Goal: Information Seeking & Learning: Learn about a topic

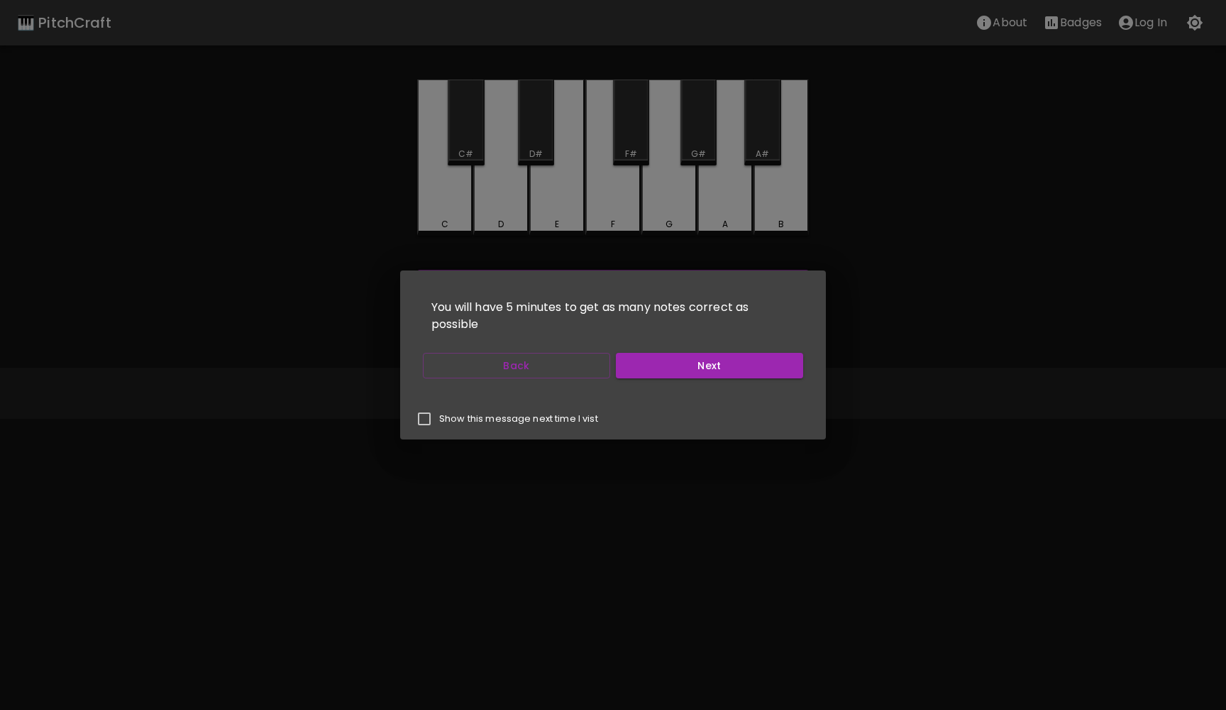
click at [650, 365] on button "Next" at bounding box center [709, 366] width 187 height 26
click at [485, 371] on button "Back" at bounding box center [516, 366] width 187 height 26
click at [649, 368] on button "Next" at bounding box center [709, 366] width 187 height 26
click at [649, 368] on button "Start Playing" at bounding box center [709, 366] width 187 height 26
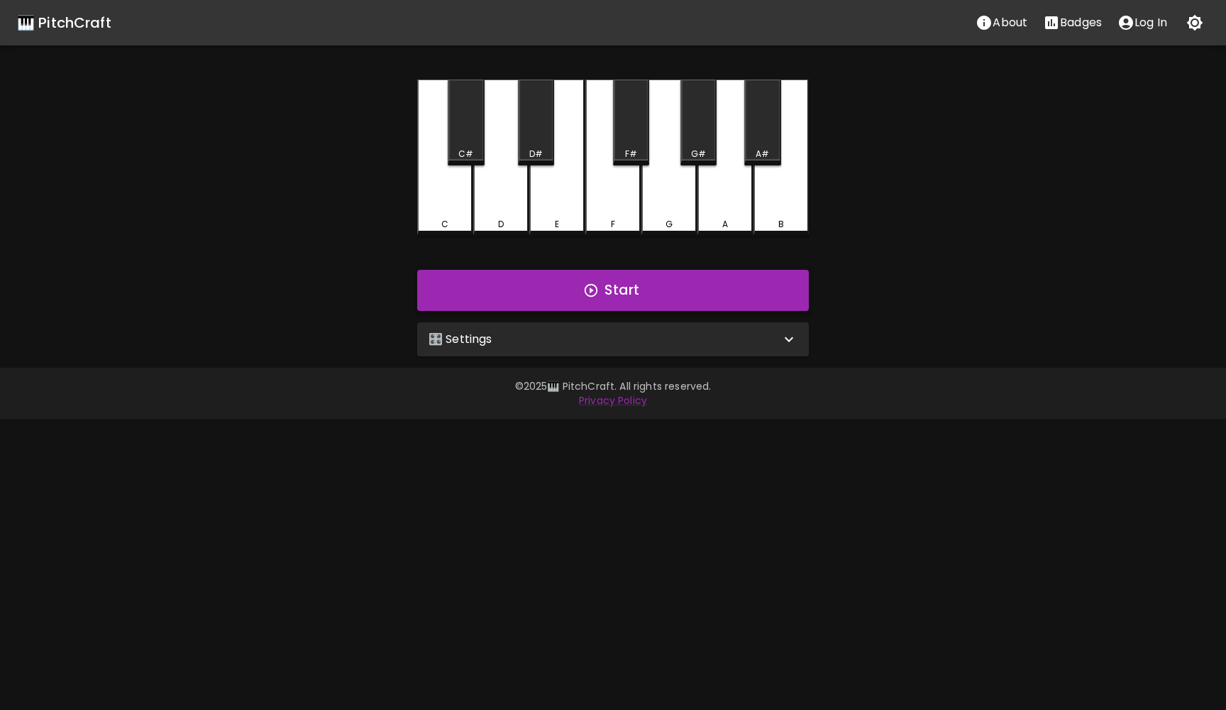
click at [607, 290] on button "Start" at bounding box center [613, 290] width 392 height 41
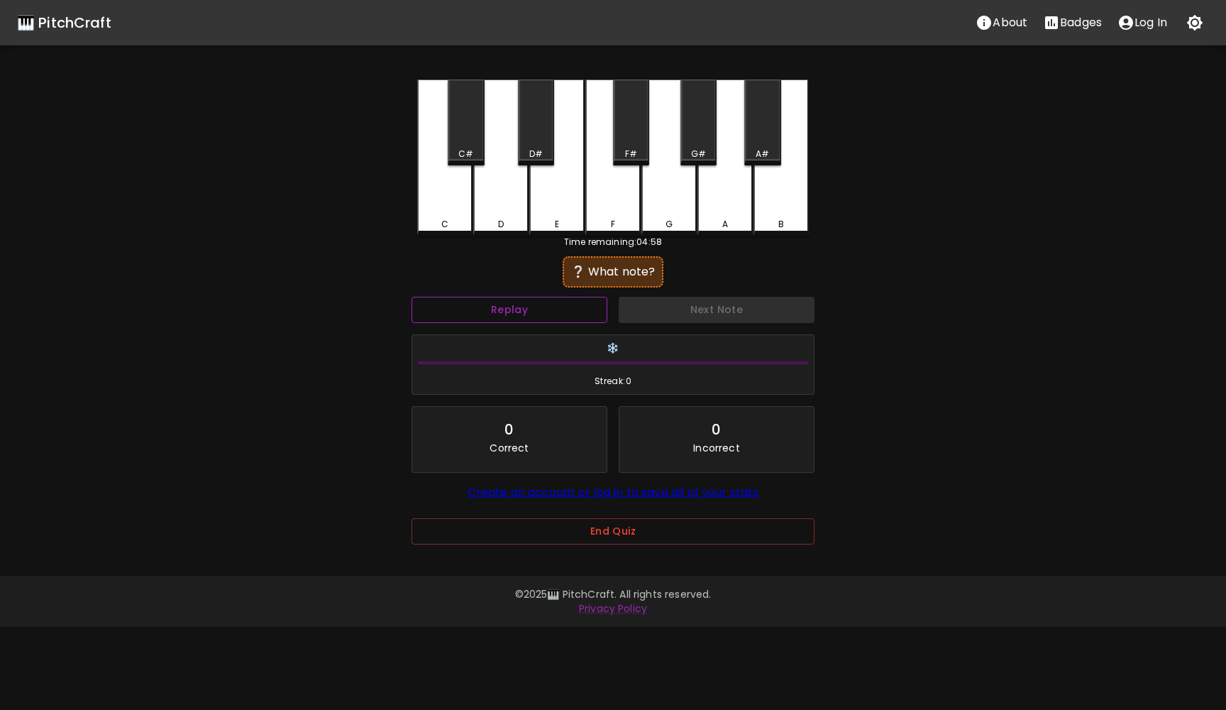
click at [551, 305] on button "Replay" at bounding box center [510, 310] width 196 height 26
click at [549, 309] on button "Replay" at bounding box center [510, 310] width 196 height 26
click at [665, 205] on div "G" at bounding box center [669, 157] width 55 height 156
click at [670, 311] on button "Next Note" at bounding box center [717, 310] width 196 height 26
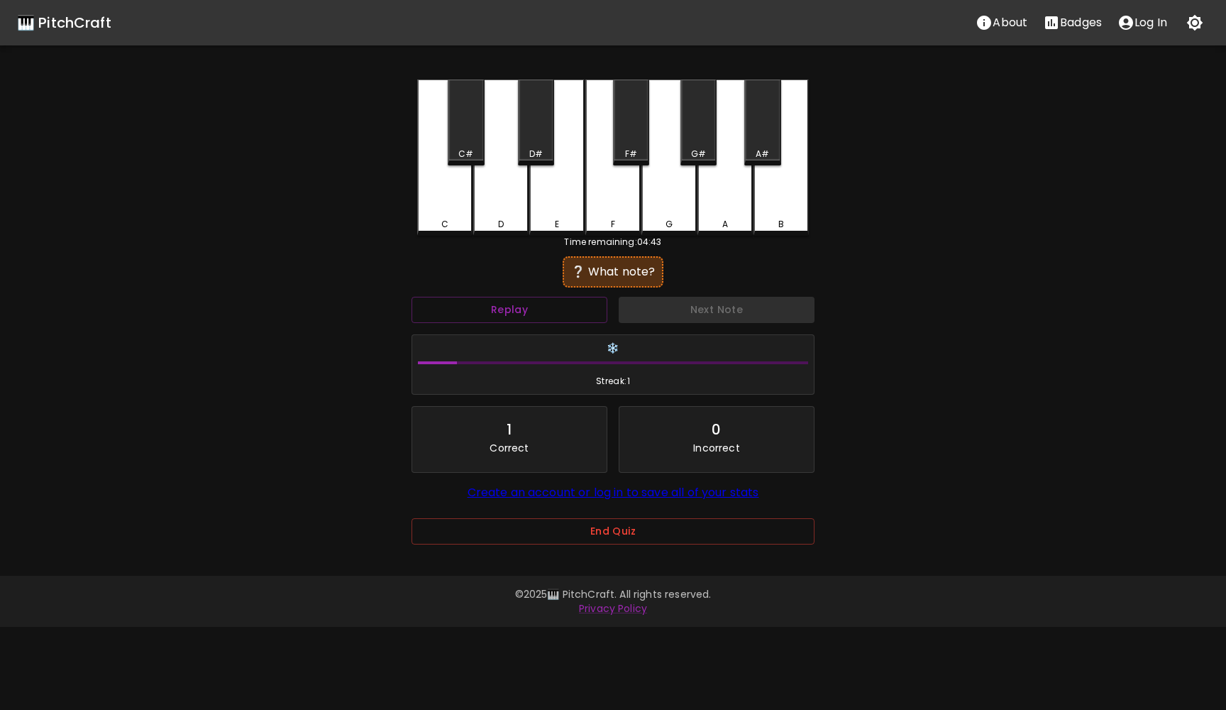
click at [475, 144] on div "C#" at bounding box center [466, 122] width 36 height 86
click at [532, 131] on div "D#" at bounding box center [536, 122] width 36 height 86
click at [622, 139] on div "F#" at bounding box center [631, 122] width 36 height 86
click at [696, 141] on div "G#" at bounding box center [699, 122] width 36 height 86
click at [683, 312] on button "Next Note" at bounding box center [717, 310] width 196 height 26
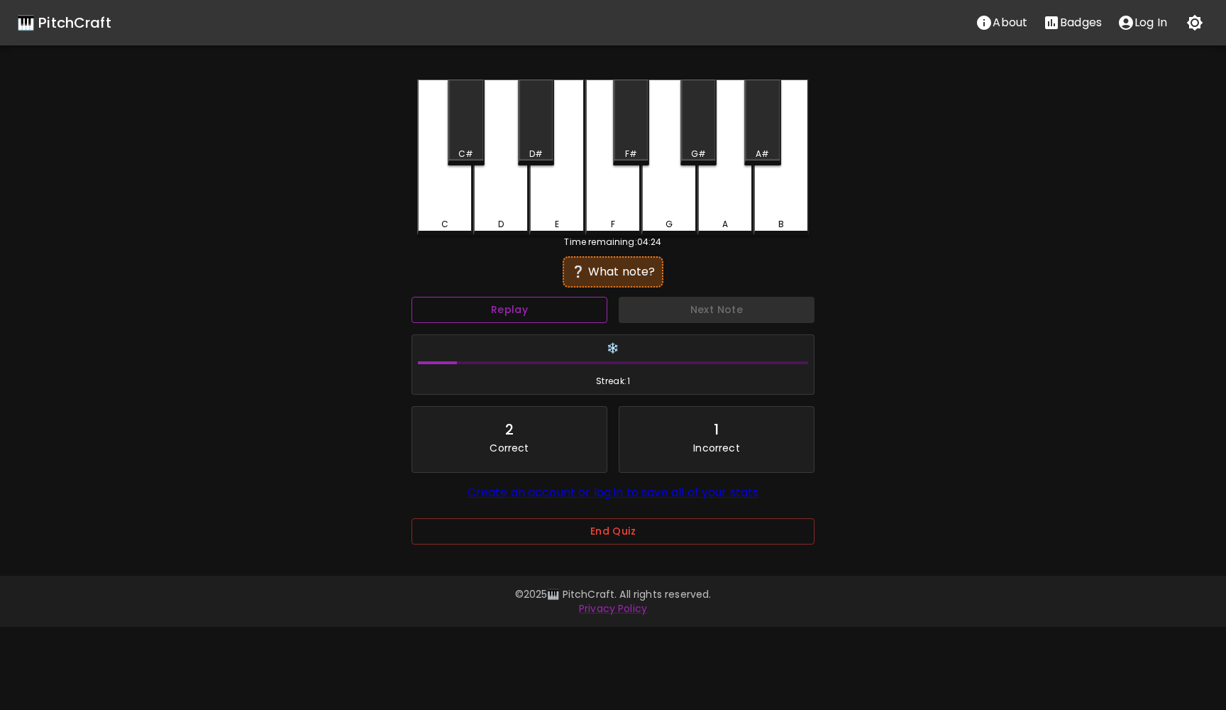
click at [558, 315] on button "Replay" at bounding box center [510, 310] width 196 height 26
click at [541, 139] on div "D#" at bounding box center [536, 122] width 36 height 86
click at [567, 175] on div "E" at bounding box center [556, 157] width 55 height 156
click at [600, 188] on div "F" at bounding box center [612, 157] width 55 height 156
click at [620, 144] on div "F#" at bounding box center [631, 122] width 36 height 86
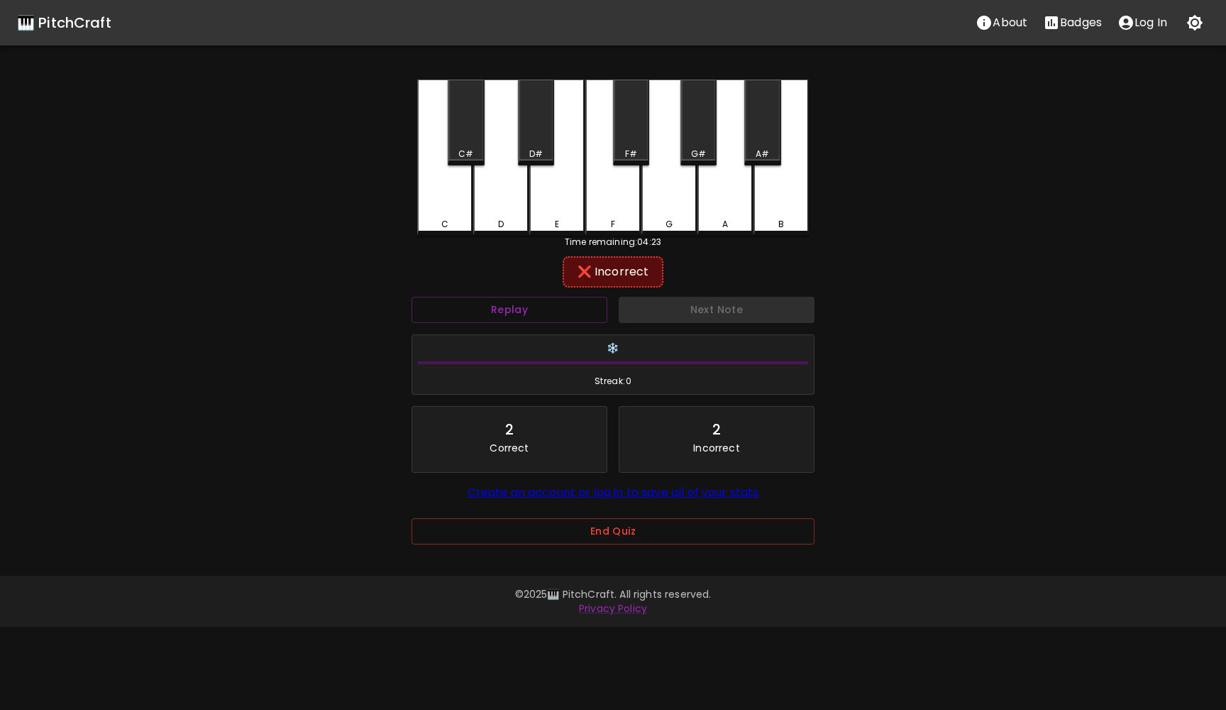
click at [654, 193] on div "G" at bounding box center [669, 157] width 55 height 156
click at [705, 131] on div "G#" at bounding box center [699, 122] width 36 height 86
click at [725, 187] on div "A" at bounding box center [725, 157] width 55 height 156
click at [761, 125] on div "A#" at bounding box center [762, 122] width 36 height 86
click at [784, 208] on div "B" at bounding box center [781, 157] width 55 height 156
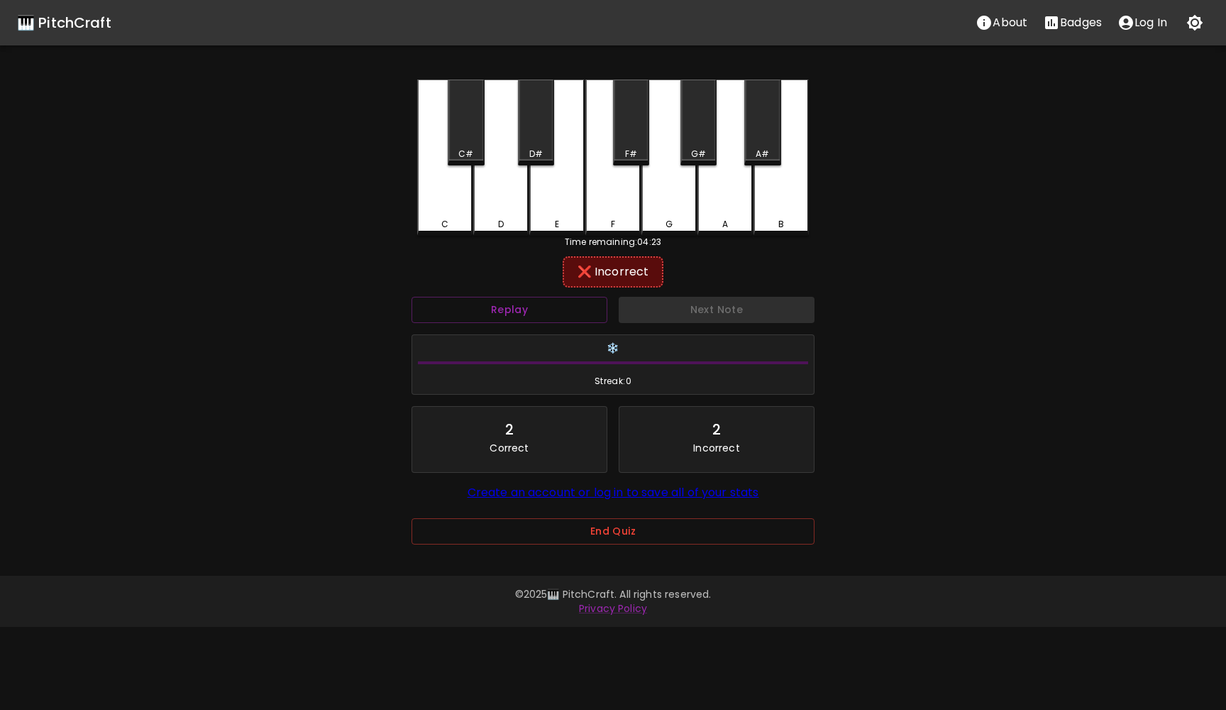
click at [456, 198] on div "C" at bounding box center [444, 157] width 55 height 156
click at [458, 131] on div "C#" at bounding box center [466, 122] width 36 height 86
click at [492, 200] on div "D" at bounding box center [500, 157] width 55 height 156
click at [693, 316] on button "Next Note" at bounding box center [717, 310] width 196 height 26
click at [777, 212] on div "B" at bounding box center [781, 157] width 55 height 156
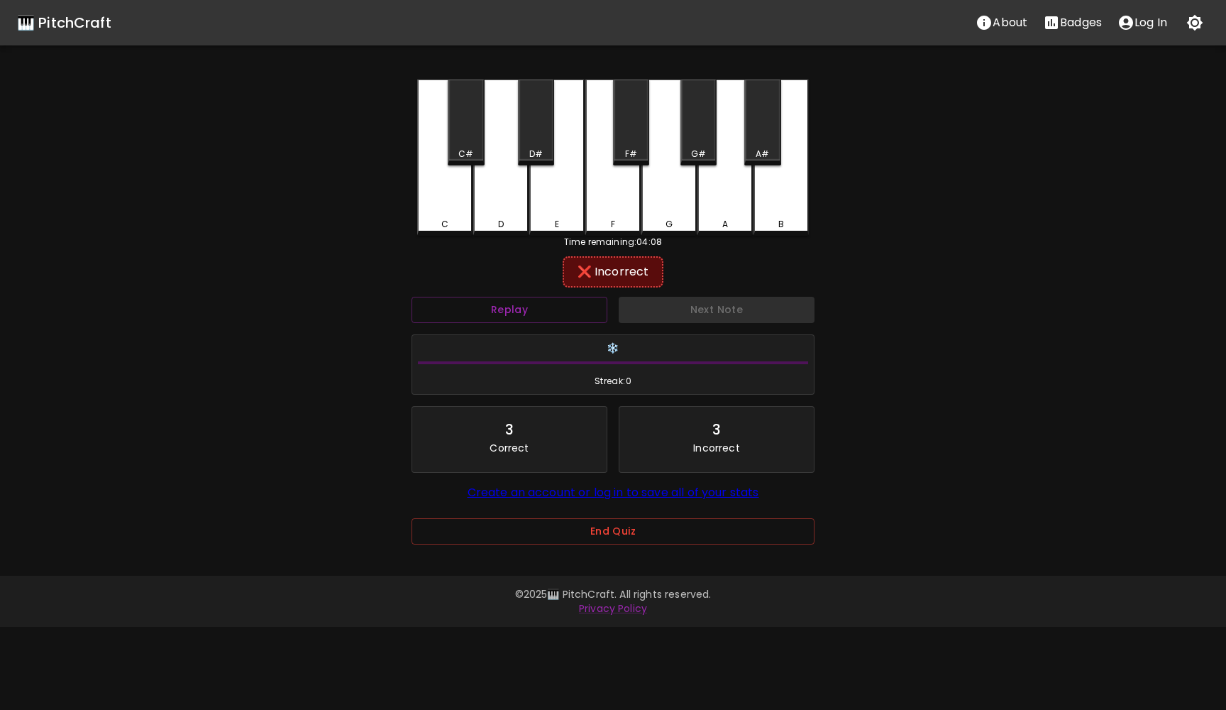
click at [766, 130] on div "A#" at bounding box center [762, 122] width 36 height 86
click at [714, 319] on button "Next Note" at bounding box center [717, 310] width 196 height 26
click at [703, 125] on div "G#" at bounding box center [699, 122] width 36 height 86
click at [678, 200] on div "G" at bounding box center [669, 157] width 55 height 156
click at [696, 299] on button "Next Note" at bounding box center [717, 310] width 196 height 26
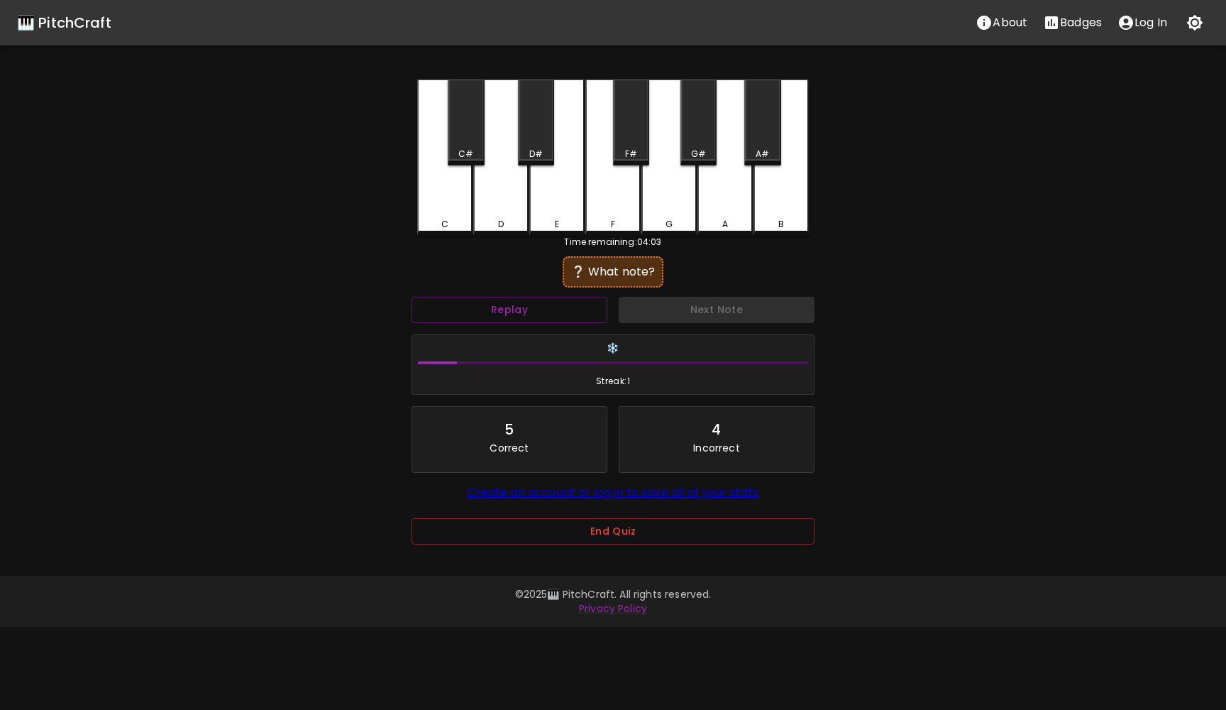
click at [759, 121] on div "A#" at bounding box center [762, 122] width 36 height 86
click at [712, 304] on button "Next Note" at bounding box center [717, 310] width 196 height 26
click at [615, 214] on div "F" at bounding box center [612, 157] width 55 height 156
click at [677, 314] on button "Next Note" at bounding box center [717, 310] width 196 height 26
click at [555, 187] on div "E" at bounding box center [556, 157] width 55 height 156
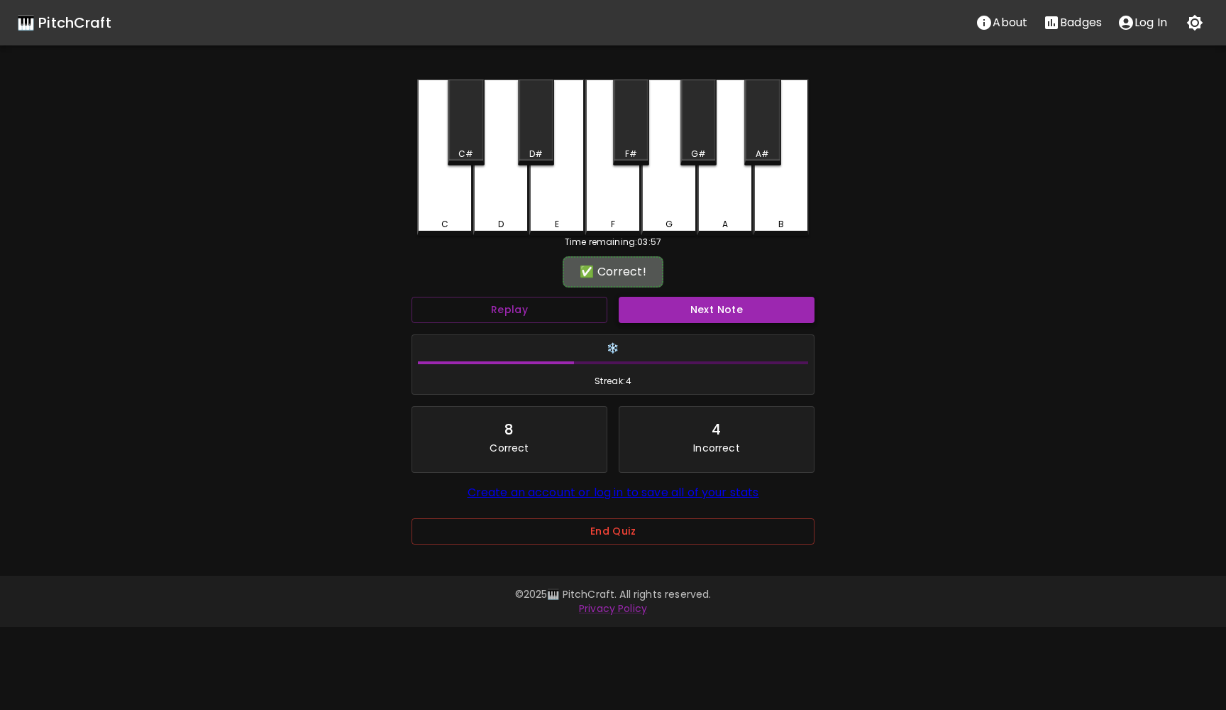
click at [646, 304] on button "Next Note" at bounding box center [717, 310] width 196 height 26
click at [551, 154] on div "D#" at bounding box center [535, 154] width 33 height 13
click at [651, 297] on button "Next Note" at bounding box center [717, 310] width 196 height 26
click at [784, 205] on div "B" at bounding box center [781, 157] width 55 height 156
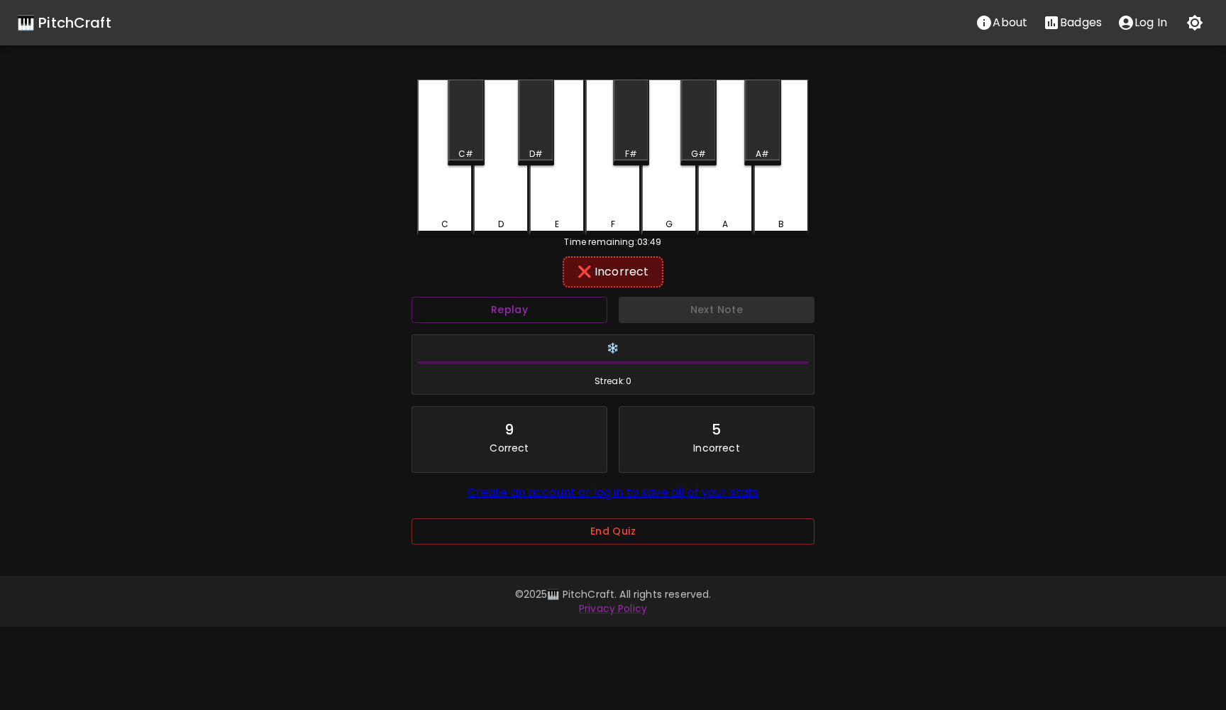
click at [765, 136] on div "A#" at bounding box center [762, 122] width 36 height 86
click at [726, 306] on button "Next Note" at bounding box center [717, 310] width 196 height 26
click at [470, 202] on div "C" at bounding box center [444, 157] width 55 height 156
click at [659, 311] on div "Next Note" at bounding box center [716, 310] width 207 height 38
click at [464, 139] on div "C#" at bounding box center [466, 122] width 36 height 86
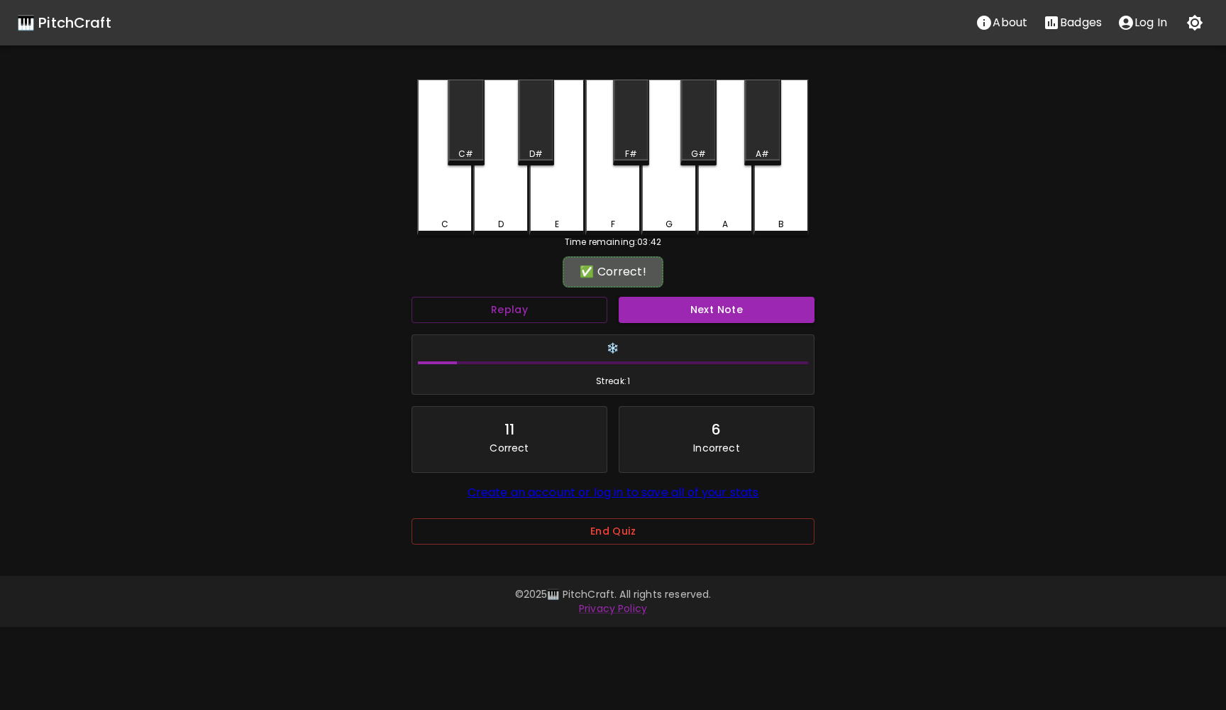
click at [668, 295] on div "Next Note" at bounding box center [716, 310] width 207 height 38
click at [672, 309] on button "Next Note" at bounding box center [717, 310] width 196 height 26
click at [550, 300] on button "Replay" at bounding box center [510, 310] width 196 height 26
click at [637, 135] on div "F#" at bounding box center [631, 122] width 36 height 86
click at [666, 187] on div "G" at bounding box center [669, 157] width 55 height 156
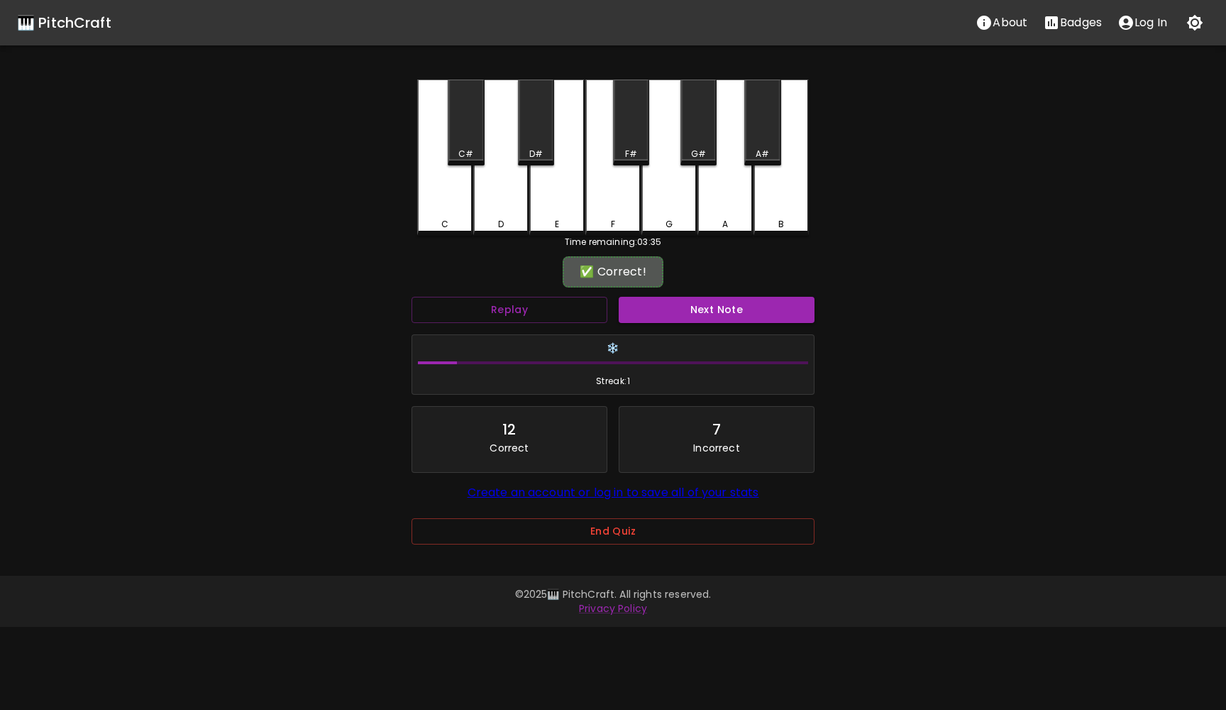
click at [693, 128] on div "G#" at bounding box center [699, 122] width 36 height 86
click at [693, 304] on button "Next Note" at bounding box center [717, 310] width 196 height 26
click at [769, 126] on div "A#" at bounding box center [762, 122] width 36 height 86
click at [739, 193] on div "A" at bounding box center [725, 157] width 55 height 156
click at [729, 298] on button "Next Note" at bounding box center [717, 310] width 196 height 26
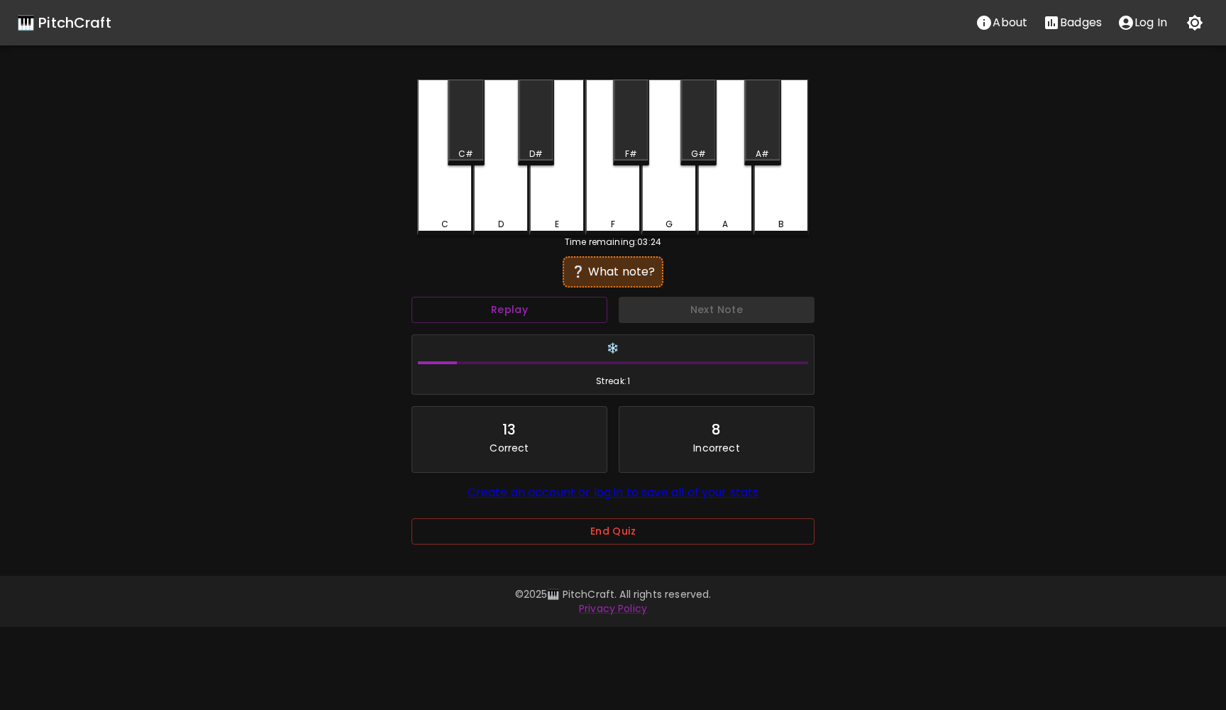
click at [646, 207] on div "G" at bounding box center [669, 157] width 55 height 156
click at [720, 316] on button "Next Note" at bounding box center [717, 310] width 196 height 26
click at [588, 231] on div "F" at bounding box center [612, 157] width 55 height 156
click at [636, 309] on button "Next Note" at bounding box center [717, 310] width 196 height 26
click at [780, 217] on div "B" at bounding box center [781, 157] width 55 height 156
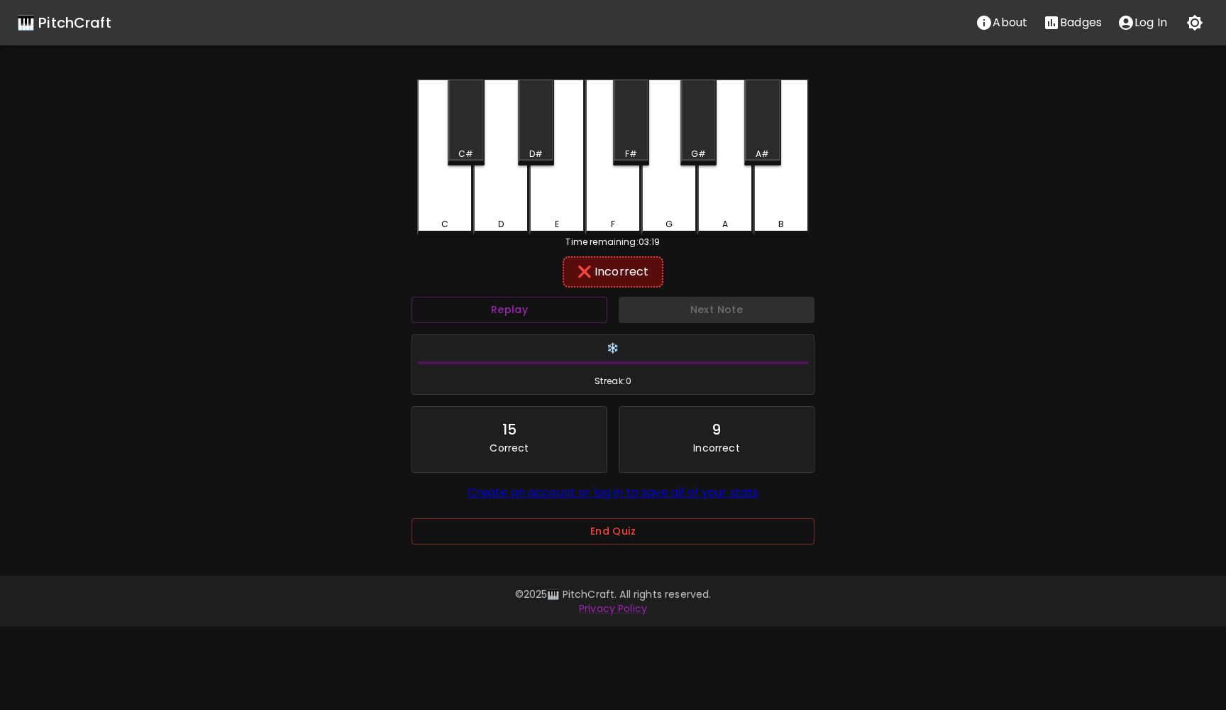
click at [764, 116] on div "A#" at bounding box center [762, 122] width 36 height 86
click at [720, 306] on button "Next Note" at bounding box center [717, 310] width 196 height 26
click at [629, 141] on div "F#" at bounding box center [631, 122] width 36 height 86
click at [676, 308] on button "Next Note" at bounding box center [717, 310] width 196 height 26
click at [451, 189] on div "C" at bounding box center [444, 157] width 55 height 156
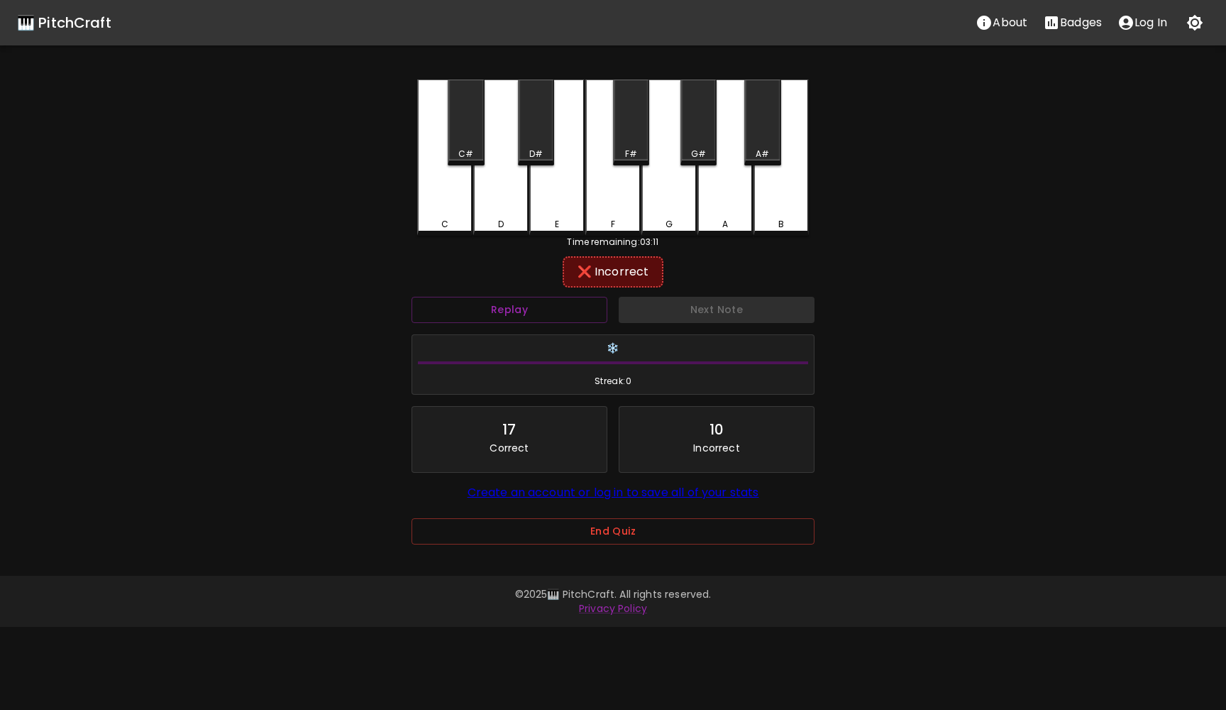
click at [462, 155] on div "C#" at bounding box center [465, 154] width 15 height 13
click at [464, 136] on div "C#" at bounding box center [466, 122] width 36 height 86
click at [502, 234] on div "C C# D D# E F F# G G# A A# B" at bounding box center [613, 157] width 392 height 156
click at [463, 126] on div "C#" at bounding box center [466, 122] width 36 height 86
click at [554, 205] on div "E" at bounding box center [556, 157] width 55 height 156
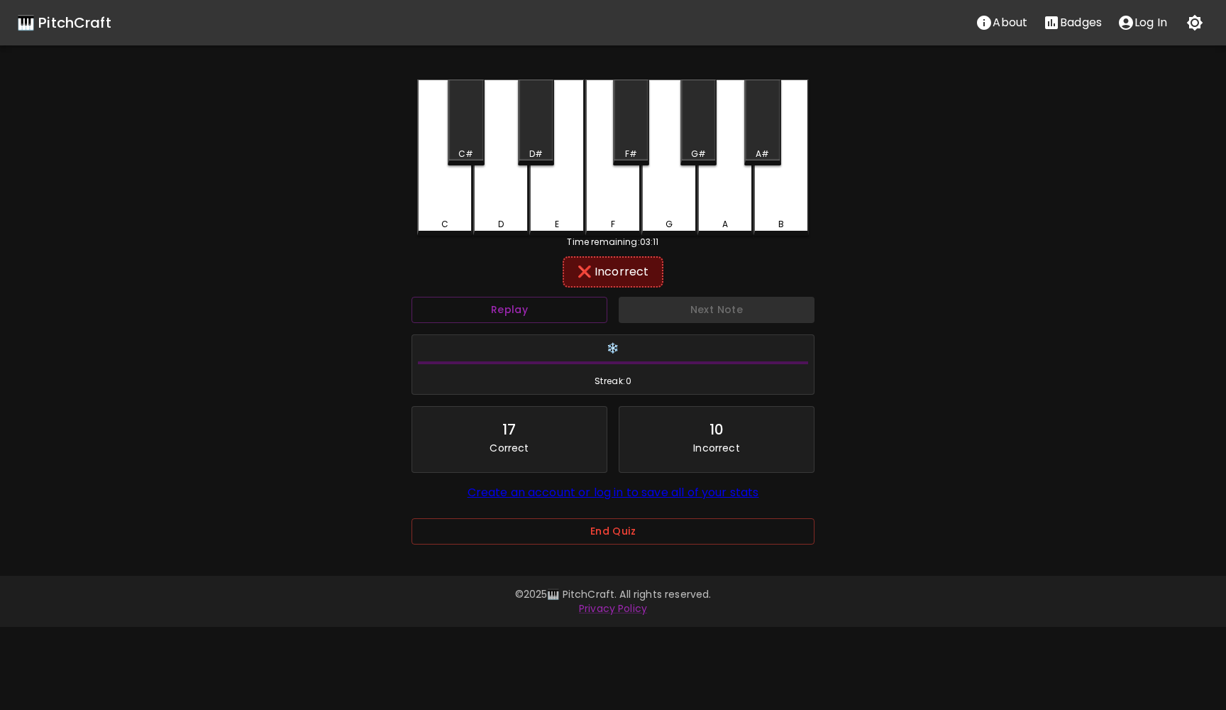
click at [536, 118] on div "D#" at bounding box center [536, 122] width 36 height 86
click at [606, 214] on div "F" at bounding box center [612, 157] width 55 height 156
click at [624, 136] on div "F#" at bounding box center [631, 122] width 36 height 86
click at [671, 227] on div "G" at bounding box center [669, 224] width 7 height 13
click at [693, 152] on div "G#" at bounding box center [698, 154] width 15 height 13
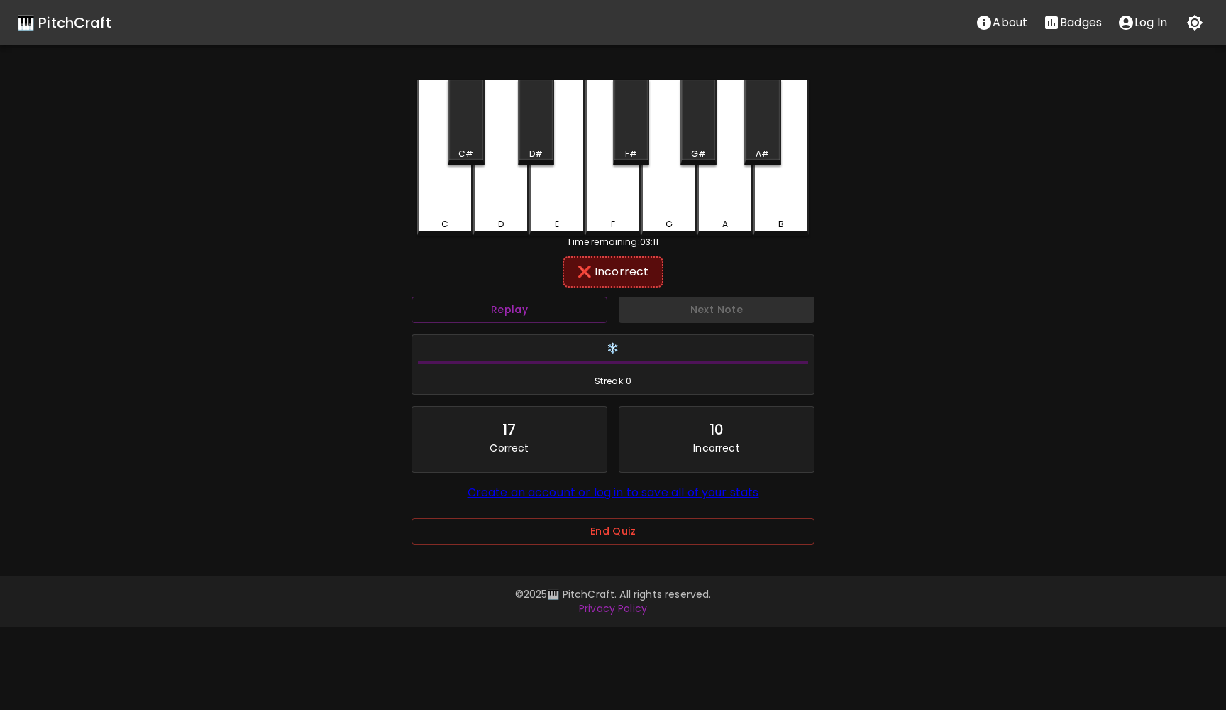
click at [717, 203] on div "A" at bounding box center [725, 157] width 55 height 156
click at [752, 148] on div "A#" at bounding box center [762, 154] width 33 height 13
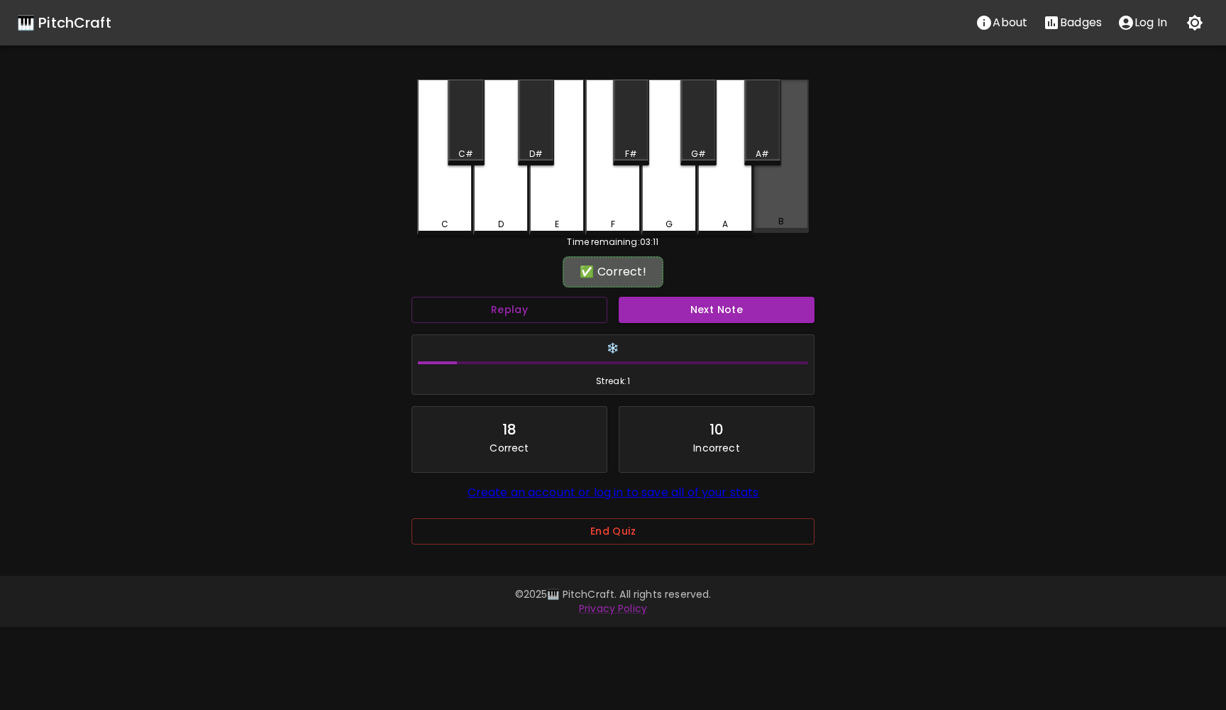
click at [783, 221] on div "B" at bounding box center [781, 221] width 6 height 13
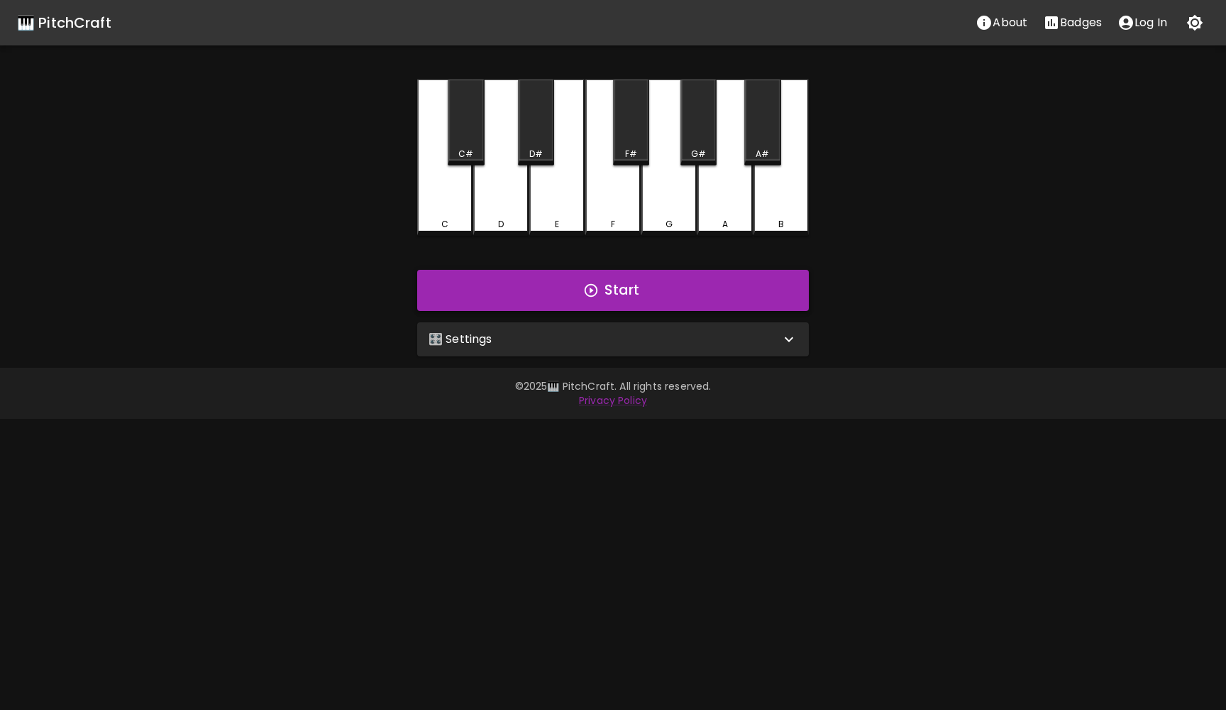
click at [621, 304] on button "Start" at bounding box center [613, 290] width 392 height 41
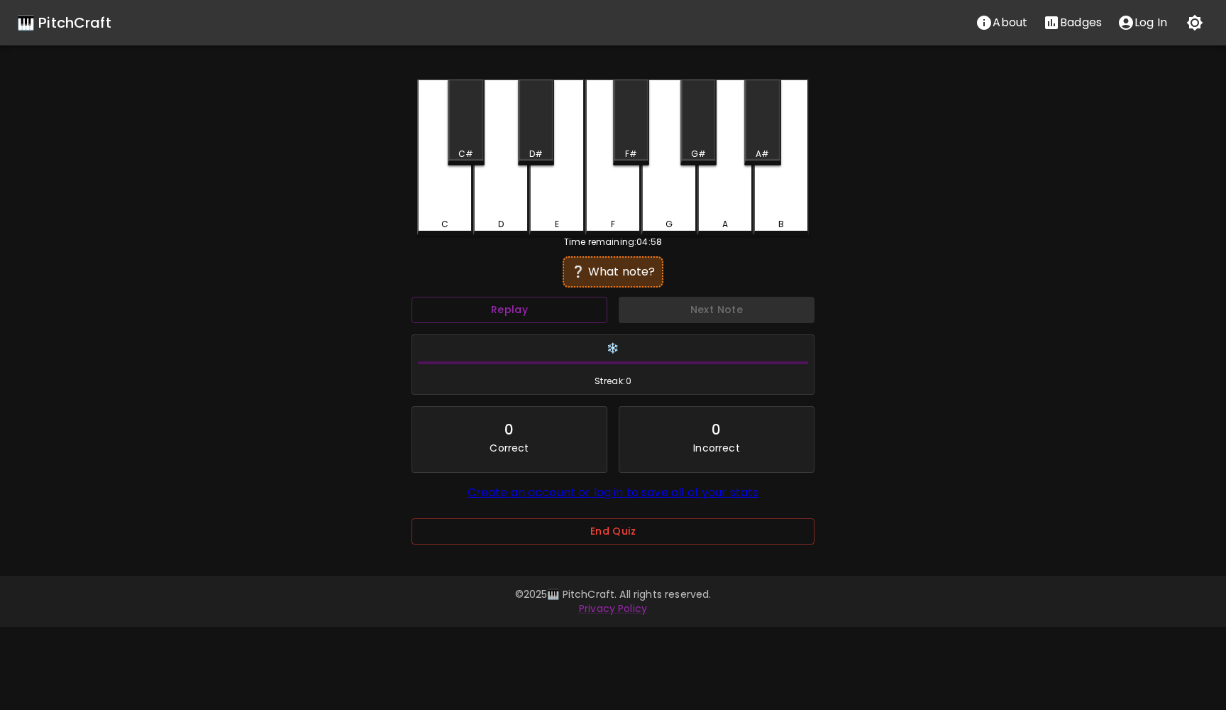
click at [543, 141] on div "D#" at bounding box center [536, 122] width 36 height 86
click at [636, 306] on button "Next Note" at bounding box center [717, 310] width 196 height 26
click at [500, 199] on div "D" at bounding box center [500, 157] width 55 height 156
click at [645, 316] on button "Next Note" at bounding box center [717, 310] width 196 height 26
click at [633, 131] on div "F#" at bounding box center [631, 122] width 36 height 86
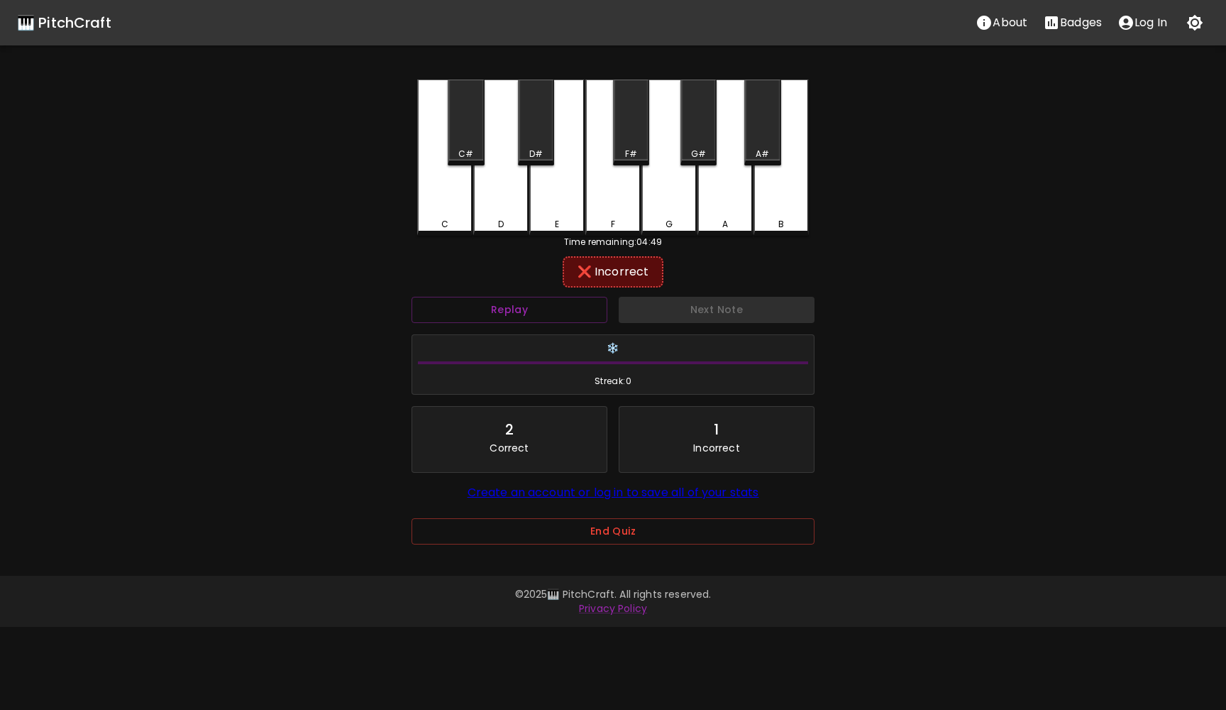
click at [620, 235] on div "C C# D D# E F F# G G# A A# B" at bounding box center [613, 157] width 392 height 156
click at [617, 197] on div "F" at bounding box center [612, 157] width 55 height 156
click at [543, 303] on button "Replay" at bounding box center [510, 310] width 196 height 26
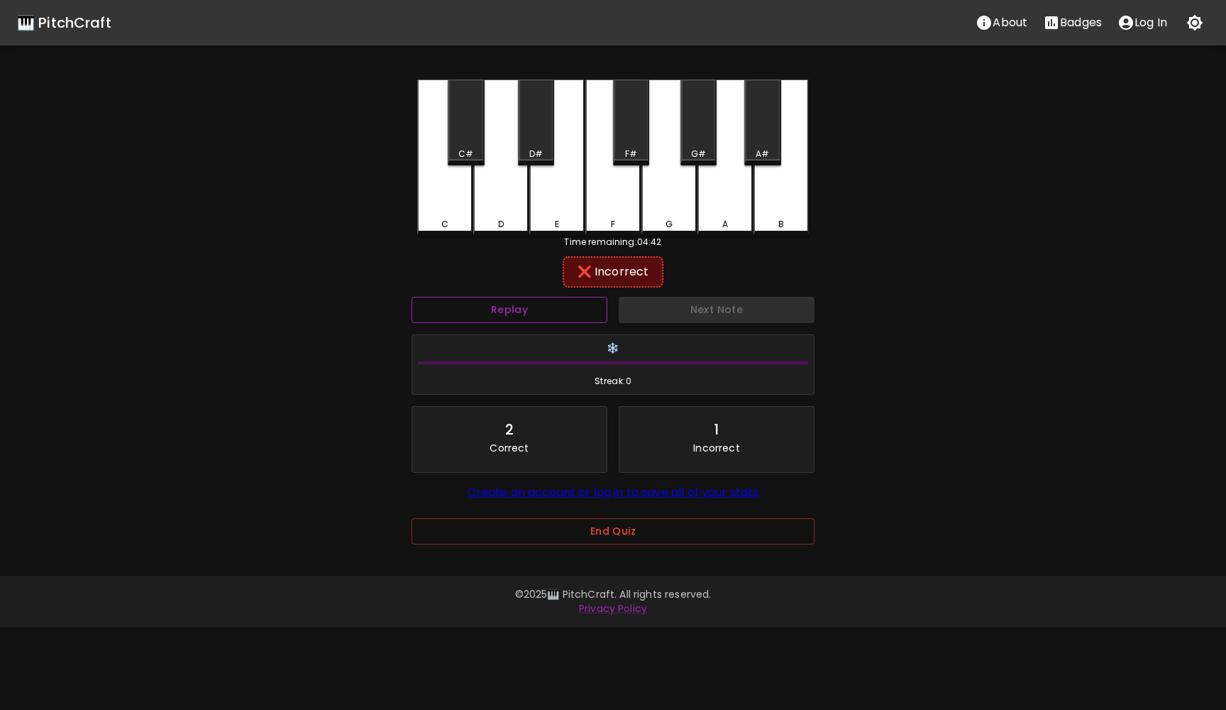
click at [543, 303] on button "Replay" at bounding box center [510, 310] width 196 height 26
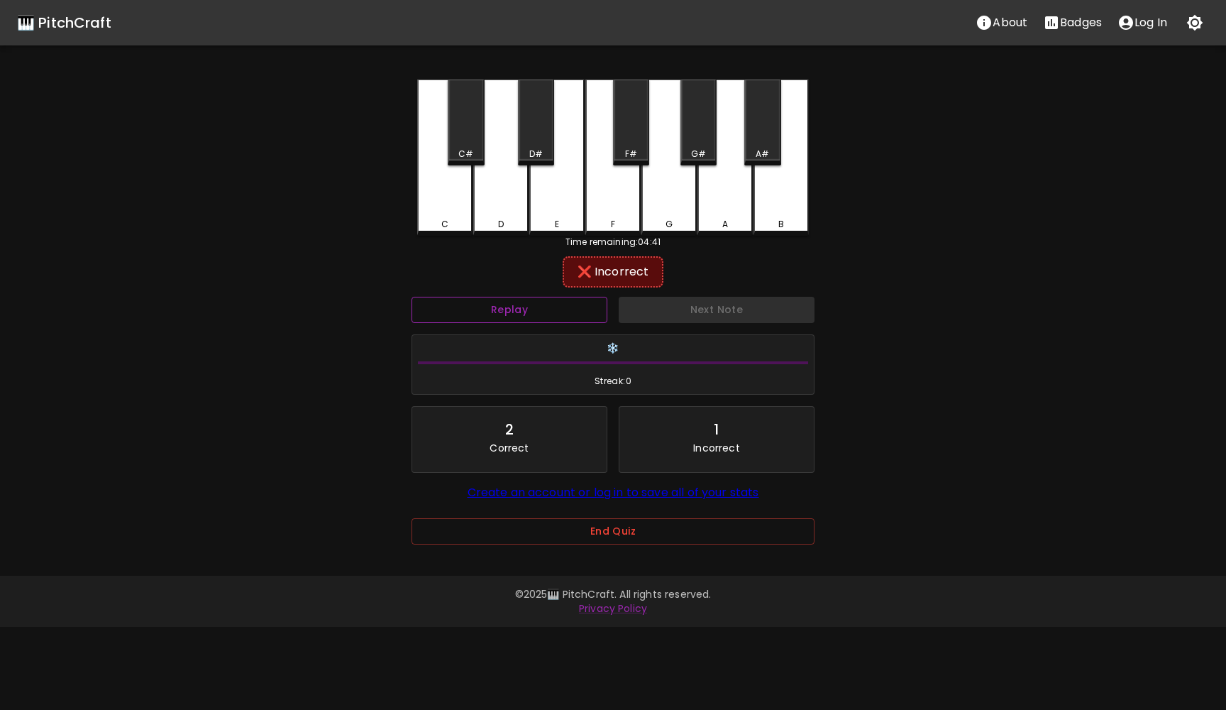
click at [543, 303] on button "Replay" at bounding box center [510, 310] width 196 height 26
click at [649, 219] on div "G" at bounding box center [669, 224] width 53 height 13
click at [700, 213] on div "A" at bounding box center [725, 157] width 55 height 156
click at [705, 127] on div "G#" at bounding box center [699, 122] width 36 height 86
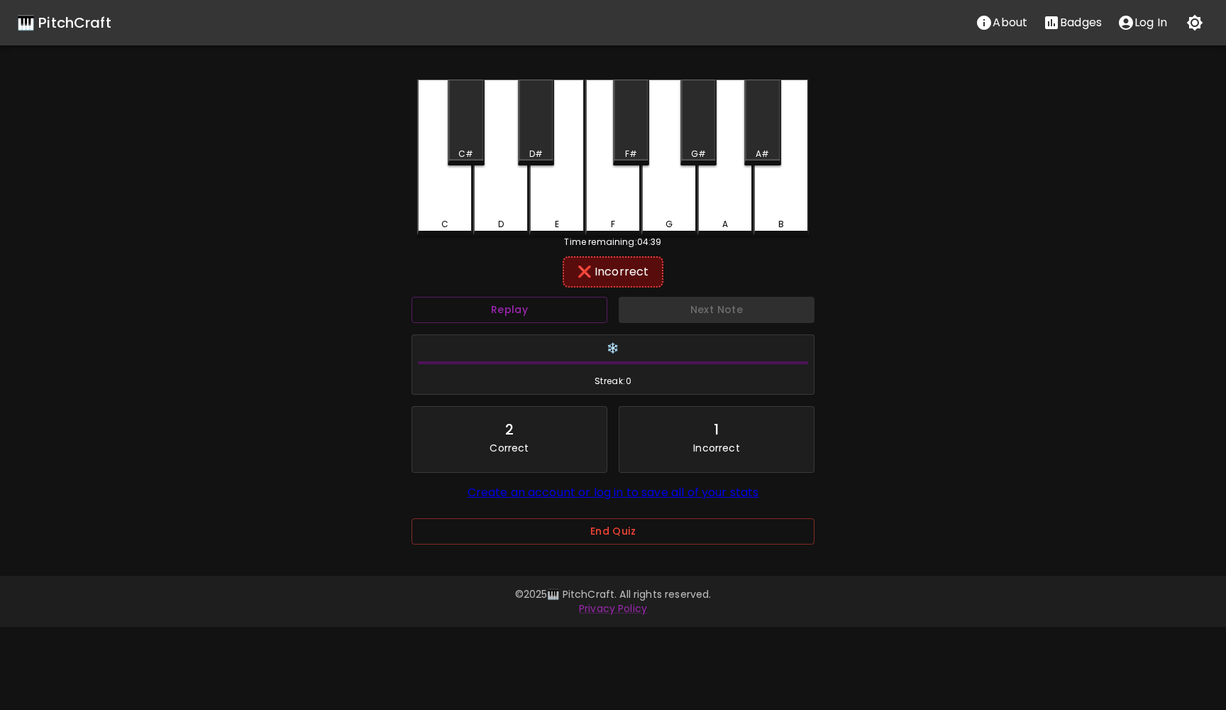
click at [754, 137] on div "A#" at bounding box center [762, 122] width 36 height 86
click at [757, 177] on div "B" at bounding box center [781, 157] width 55 height 156
click at [463, 153] on div "C#" at bounding box center [465, 154] width 15 height 13
click at [454, 204] on div "C" at bounding box center [444, 157] width 55 height 156
click at [507, 198] on div "D" at bounding box center [500, 157] width 55 height 156
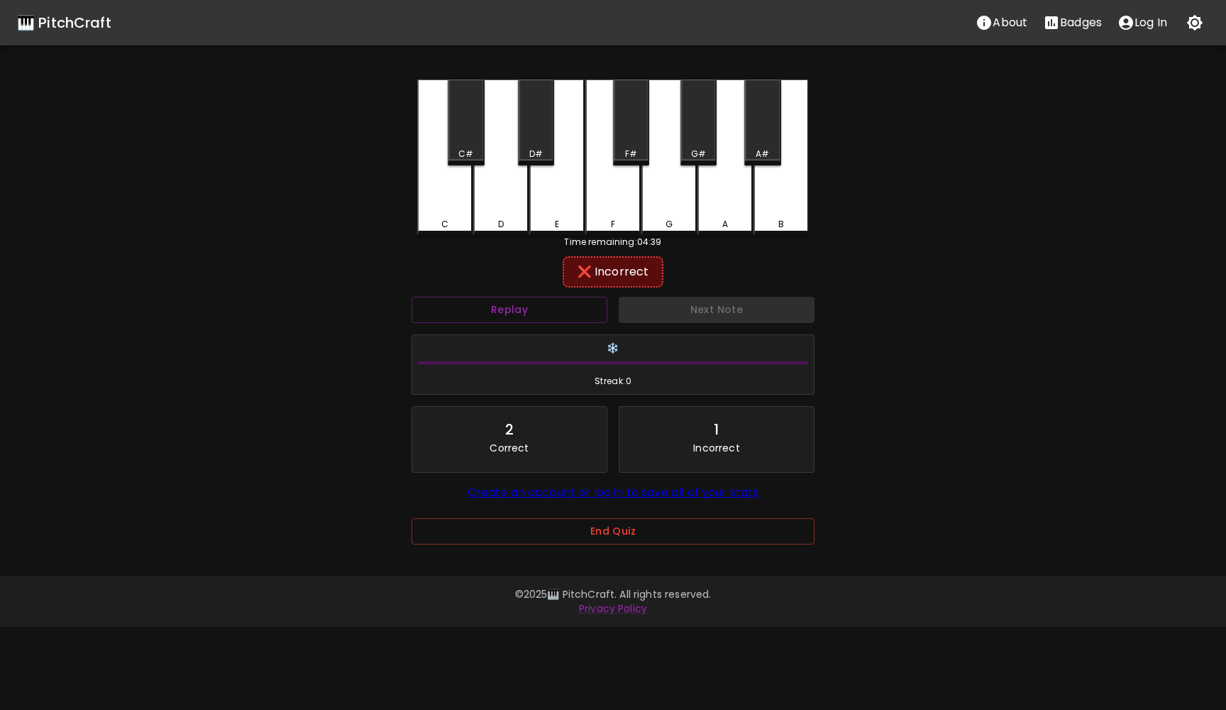
click at [524, 152] on div "D#" at bounding box center [535, 154] width 33 height 13
click at [553, 207] on div "E" at bounding box center [556, 157] width 55 height 156
click at [652, 312] on button "Next Note" at bounding box center [717, 310] width 196 height 26
click at [650, 316] on div "Next Note" at bounding box center [716, 310] width 207 height 38
click at [596, 274] on div "❔ What note?" at bounding box center [613, 271] width 87 height 17
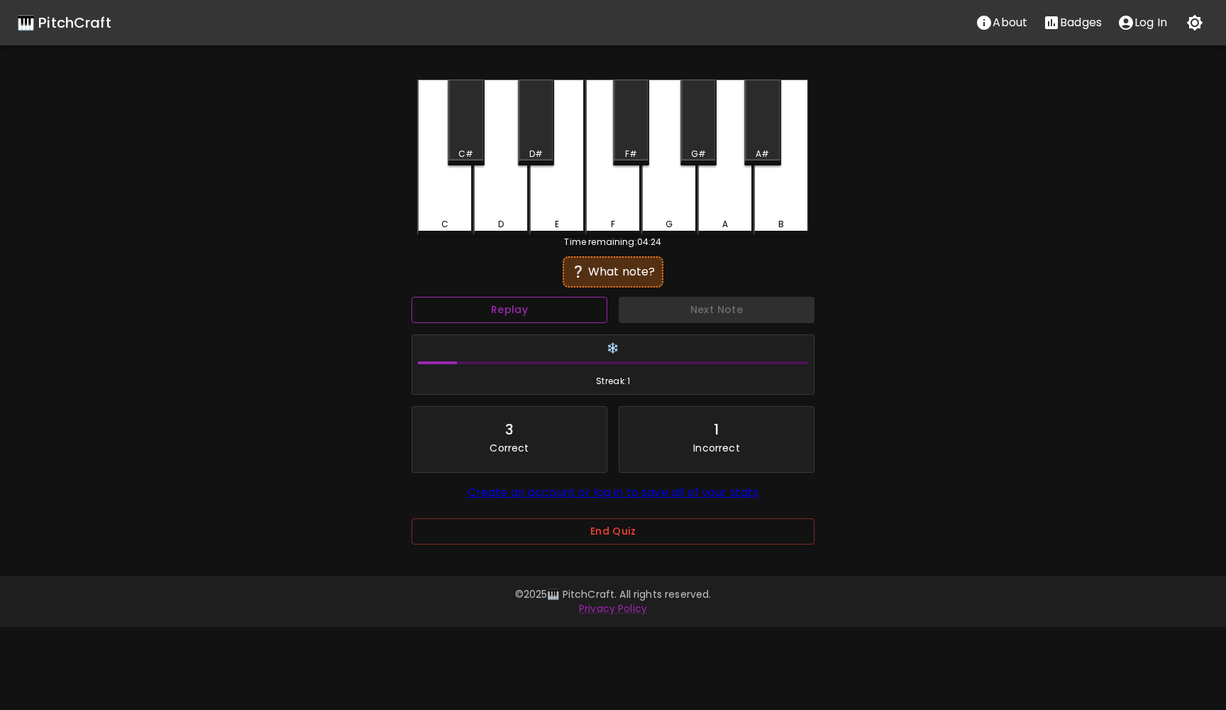
click at [573, 309] on button "Replay" at bounding box center [510, 310] width 196 height 26
click at [764, 117] on div "A#" at bounding box center [762, 122] width 36 height 86
click at [742, 192] on div "A" at bounding box center [725, 157] width 55 height 156
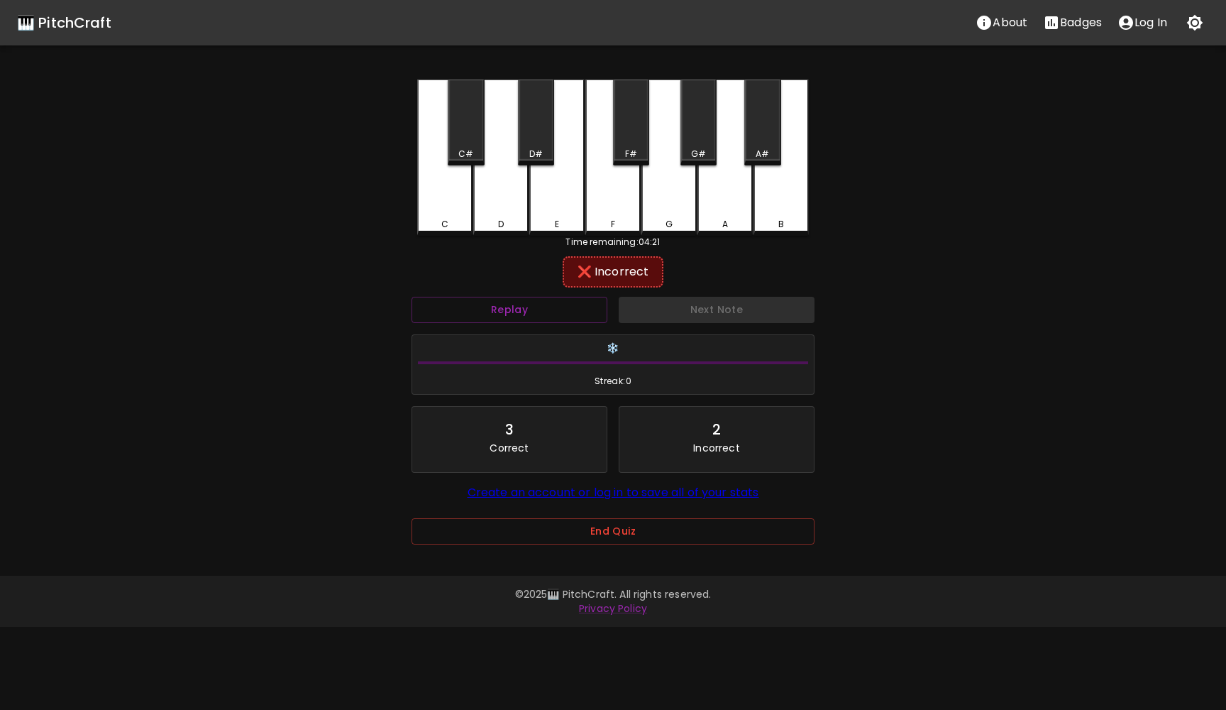
click at [700, 150] on div "G#" at bounding box center [698, 154] width 15 height 13
click at [674, 314] on button "Next Note" at bounding box center [717, 310] width 196 height 26
click at [511, 196] on div "D" at bounding box center [500, 157] width 55 height 156
click at [672, 321] on button "Next Note" at bounding box center [717, 310] width 196 height 26
click at [707, 188] on div "A" at bounding box center [725, 157] width 55 height 156
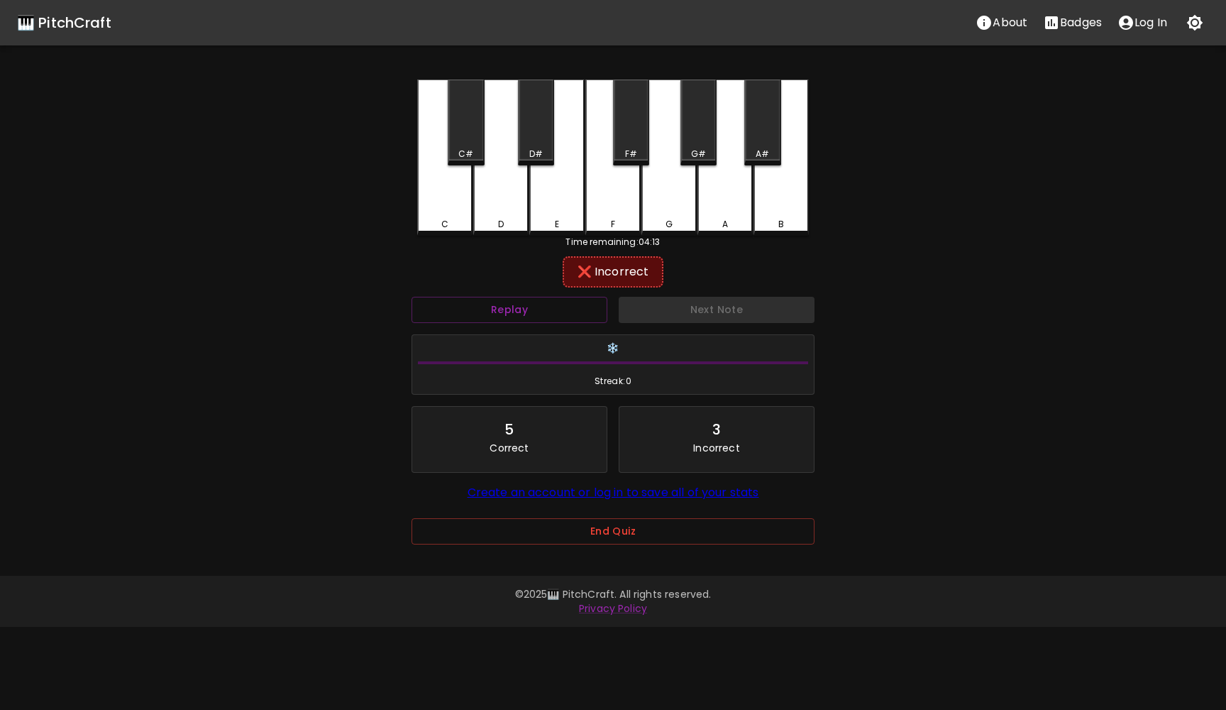
click at [761, 143] on div "A#" at bounding box center [762, 122] width 36 height 86
click at [713, 310] on button "Next Note" at bounding box center [717, 310] width 196 height 26
click at [448, 191] on div "C" at bounding box center [444, 157] width 55 height 156
click at [456, 146] on div "C#" at bounding box center [466, 122] width 36 height 86
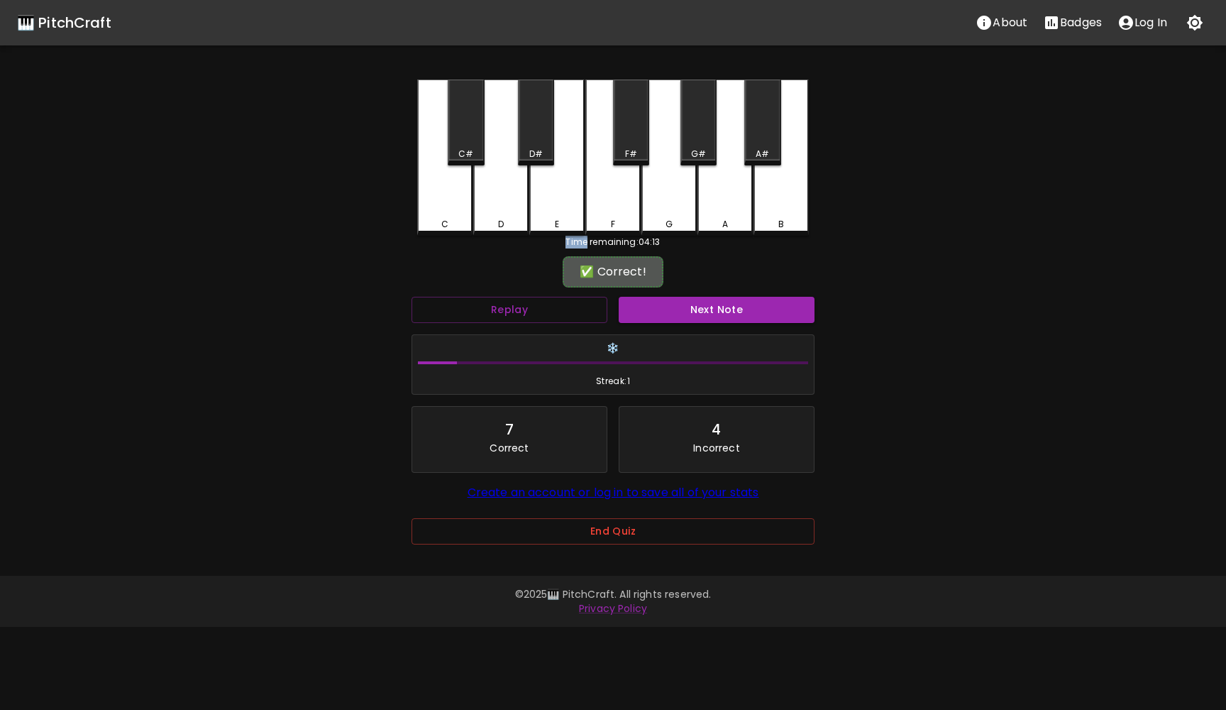
click at [456, 146] on div "C#" at bounding box center [466, 122] width 36 height 86
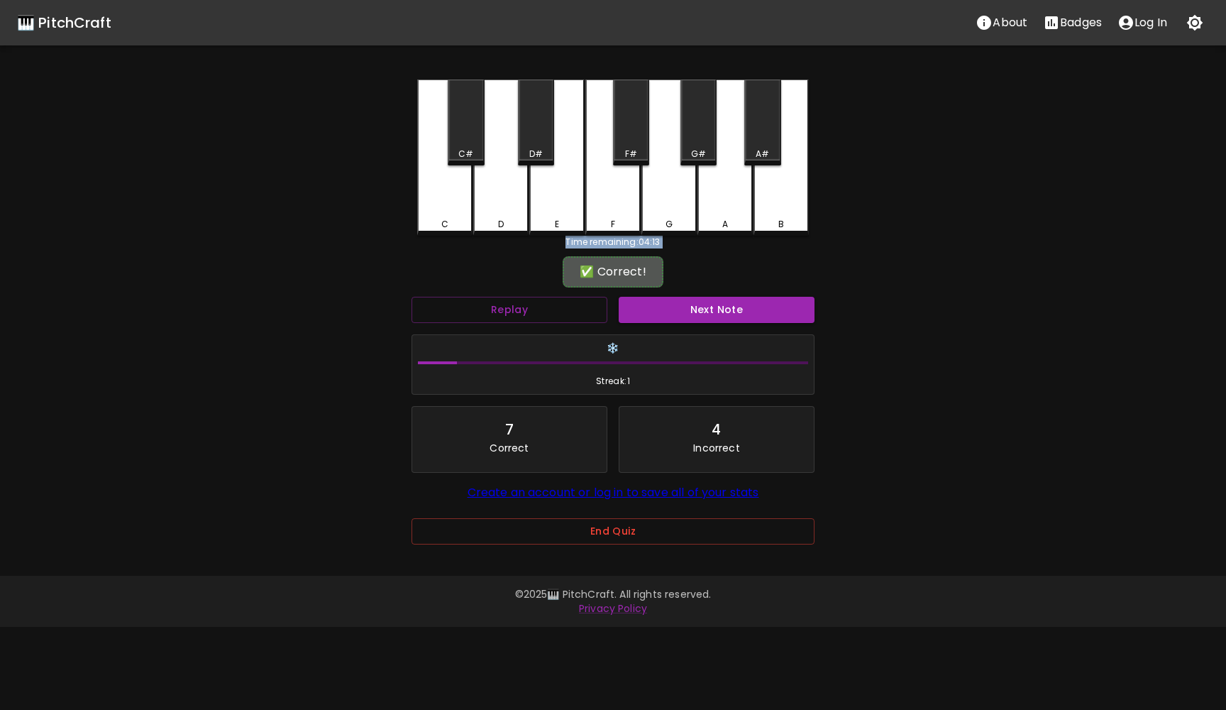
click at [456, 146] on div "C#" at bounding box center [466, 122] width 36 height 86
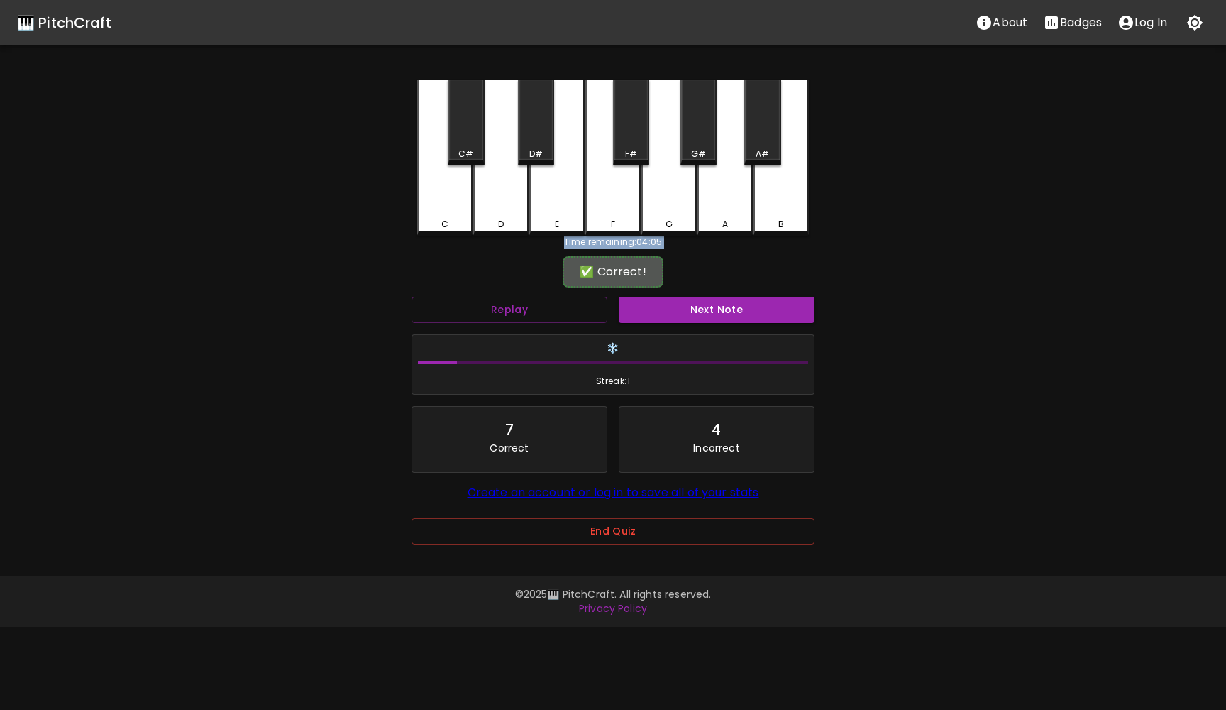
click at [456, 149] on div "C#" at bounding box center [465, 154] width 33 height 13
click at [464, 111] on div "C#" at bounding box center [466, 122] width 36 height 86
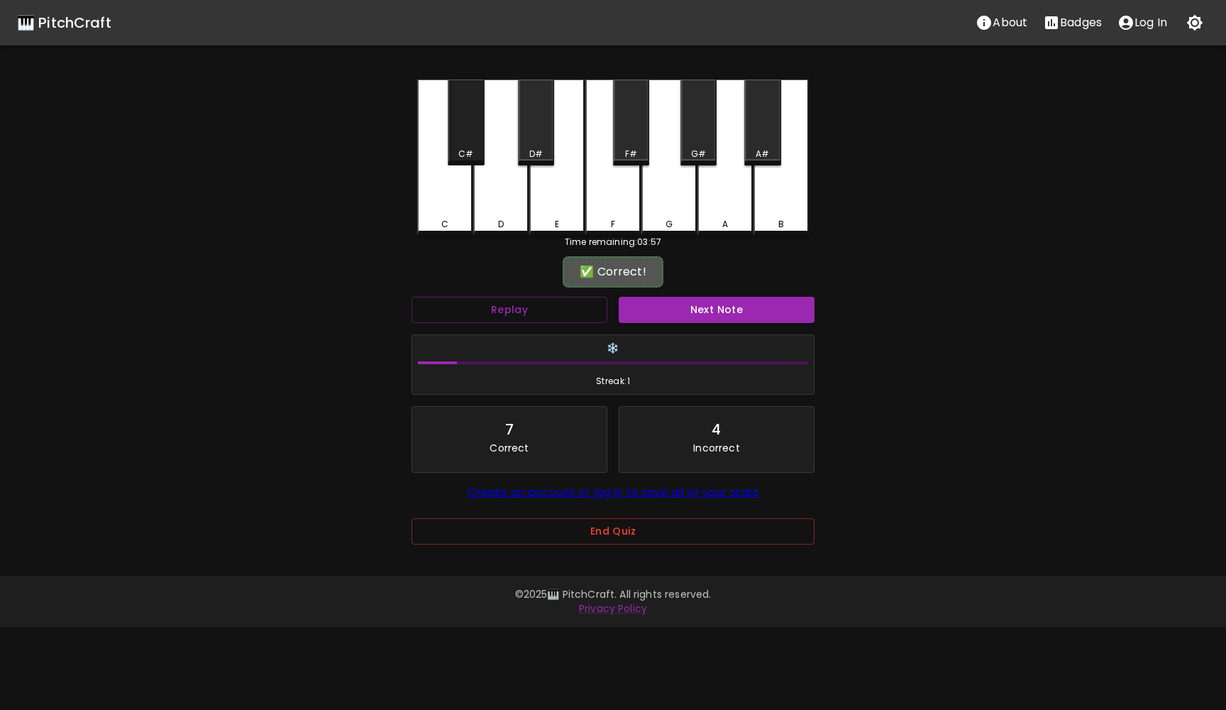
click at [464, 114] on div "C#" at bounding box center [466, 122] width 36 height 86
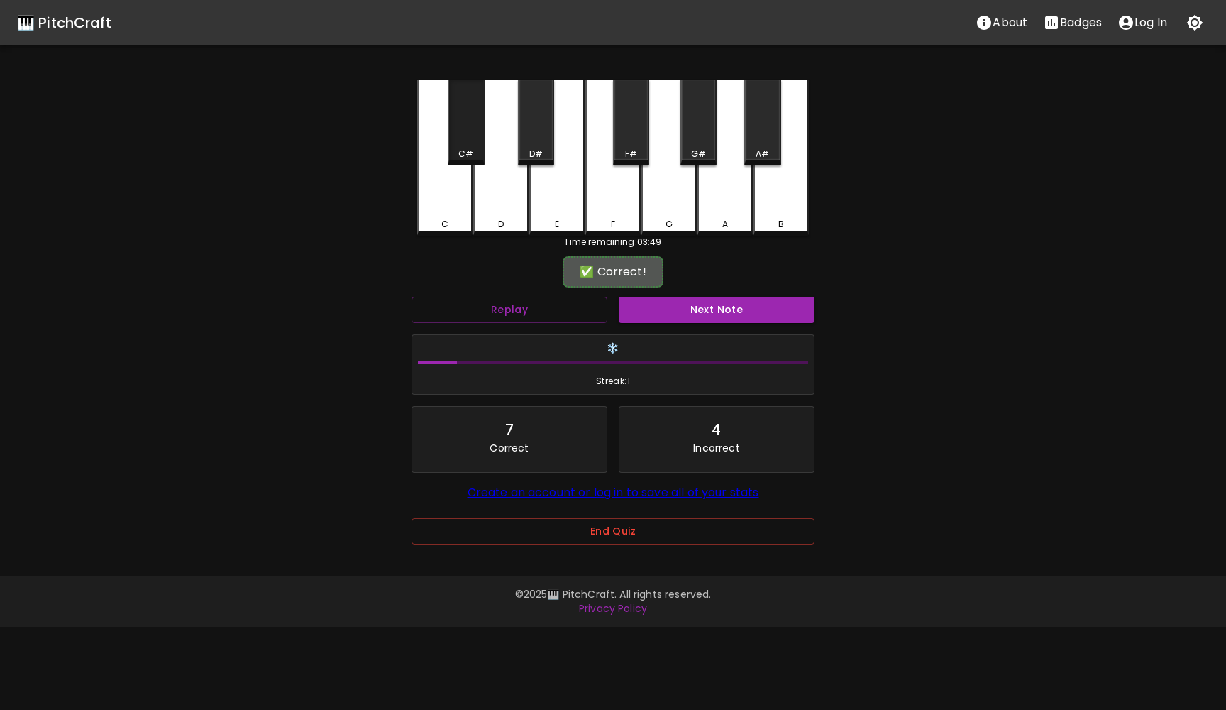
click at [464, 114] on div "C#" at bounding box center [466, 122] width 36 height 86
click at [438, 187] on div "C" at bounding box center [444, 155] width 55 height 153
click at [500, 207] on div "D" at bounding box center [500, 155] width 55 height 153
click at [472, 121] on div "C#" at bounding box center [466, 122] width 36 height 86
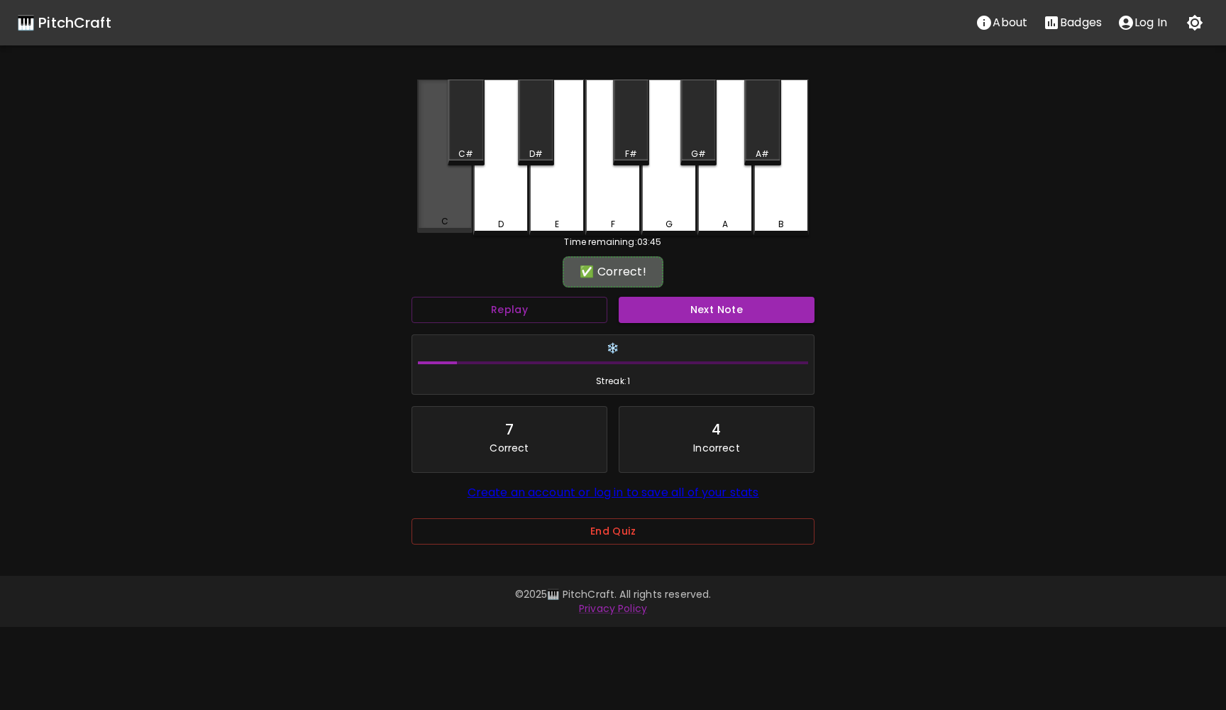
click at [428, 199] on div "C" at bounding box center [444, 155] width 55 height 153
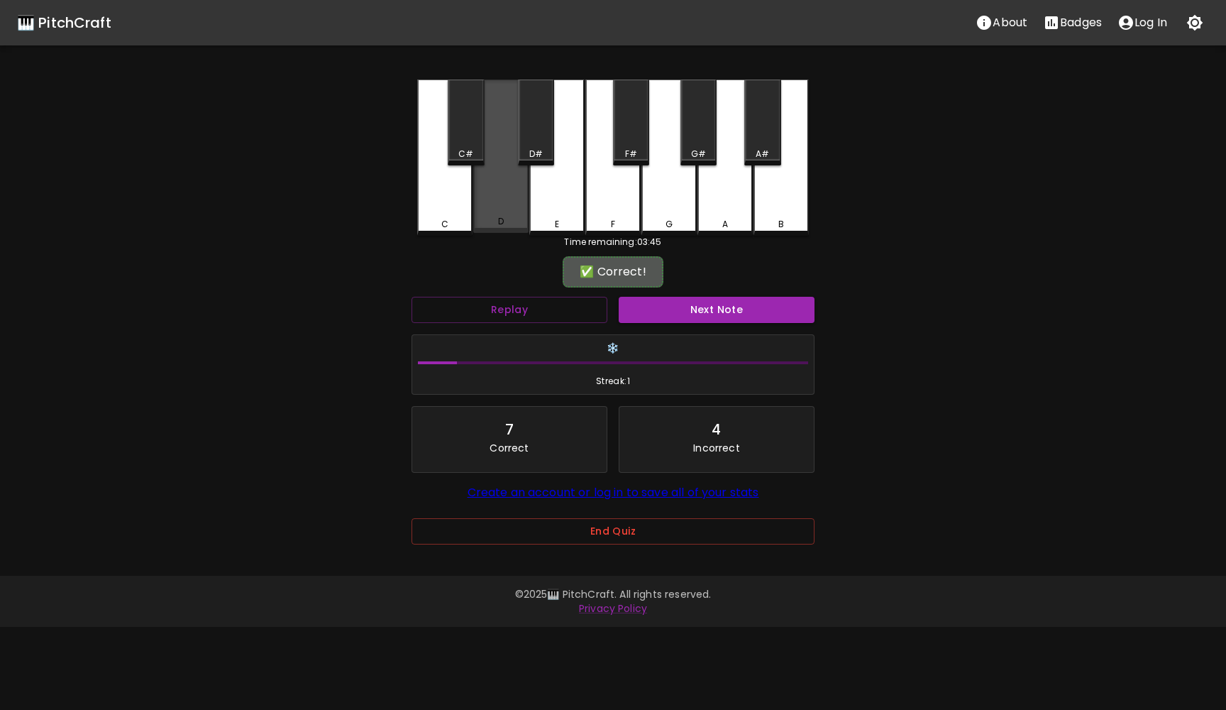
click at [526, 193] on div "D" at bounding box center [500, 155] width 55 height 153
click at [459, 125] on div "C#" at bounding box center [466, 122] width 36 height 86
click at [461, 138] on div "C#" at bounding box center [466, 122] width 36 height 86
click at [441, 175] on div "C" at bounding box center [444, 157] width 55 height 156
click at [492, 175] on div "D" at bounding box center [500, 157] width 55 height 156
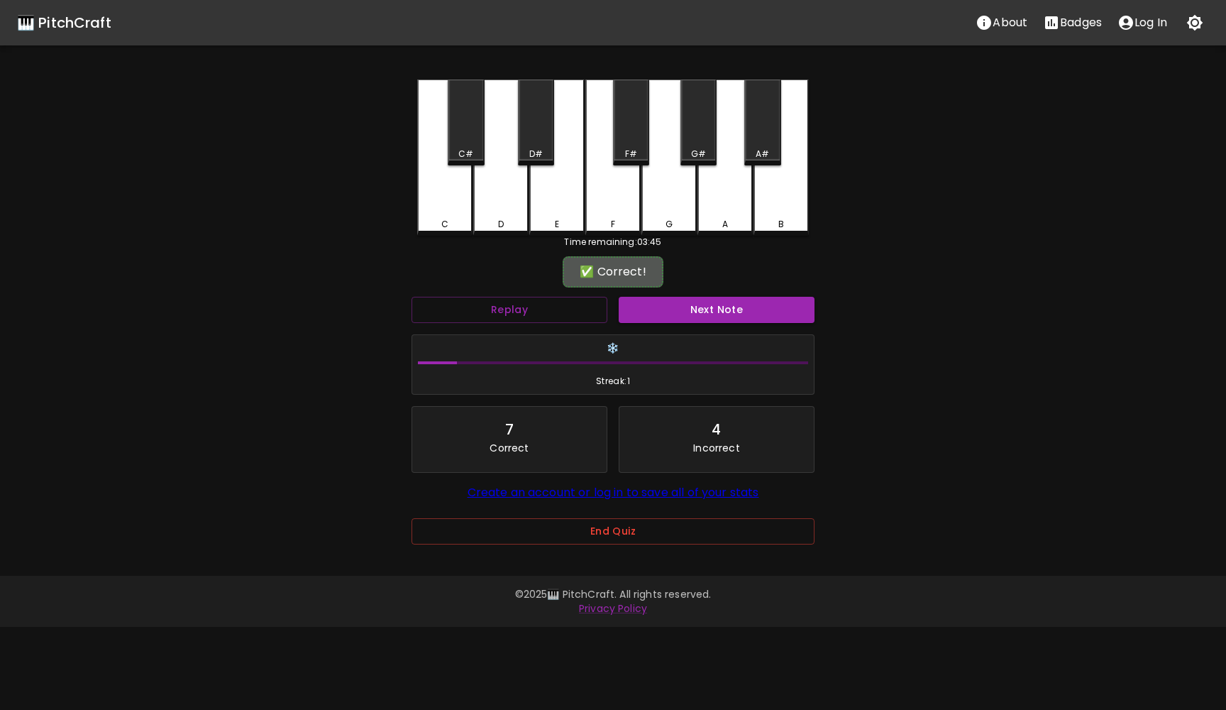
click at [470, 128] on div "C#" at bounding box center [466, 122] width 36 height 86
click at [432, 194] on div "C" at bounding box center [444, 155] width 55 height 153
click at [453, 114] on div "C#" at bounding box center [466, 122] width 36 height 86
click at [458, 119] on div "C#" at bounding box center [466, 122] width 36 height 86
click at [435, 185] on div "C" at bounding box center [444, 155] width 55 height 153
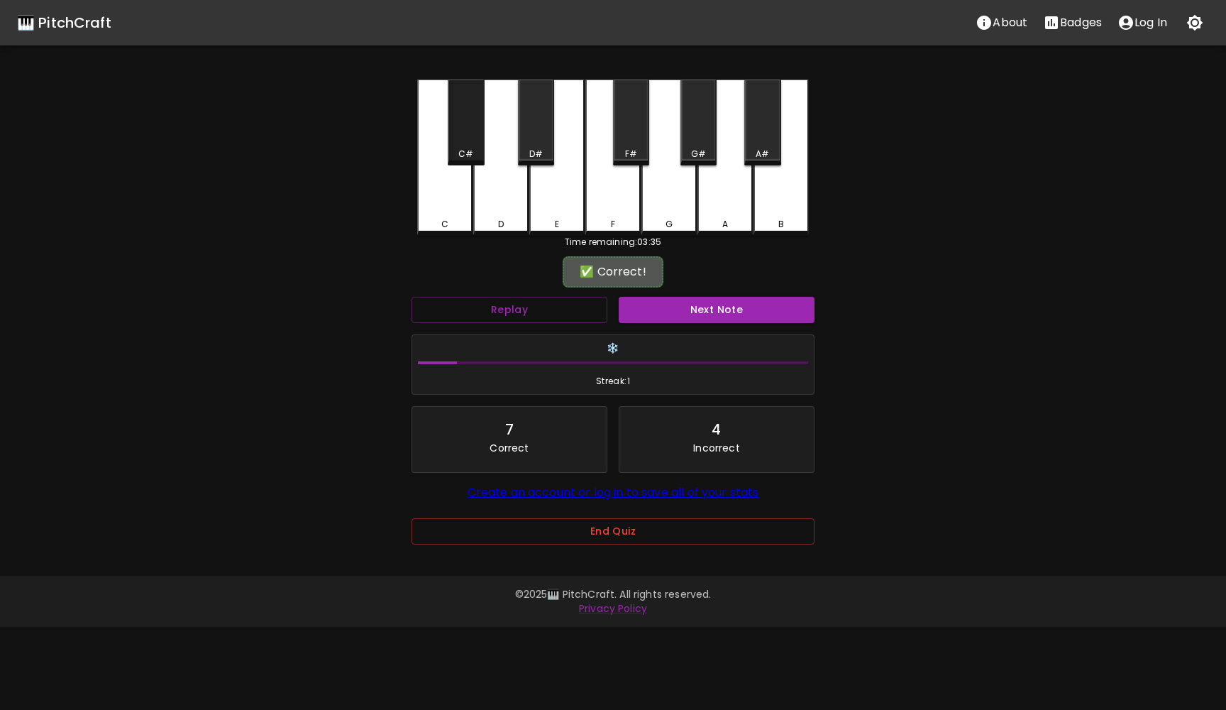
click at [459, 123] on div "C#" at bounding box center [466, 122] width 36 height 86
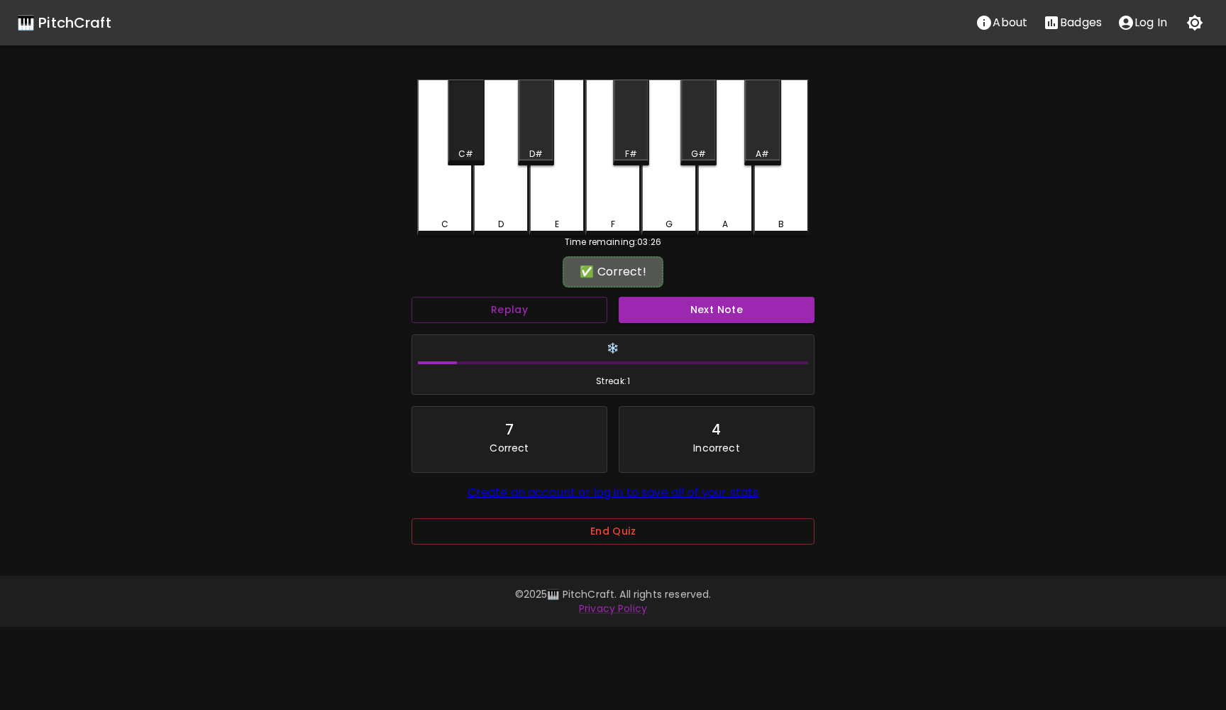
click at [461, 123] on div "C#" at bounding box center [466, 122] width 36 height 86
click at [540, 304] on button "Replay" at bounding box center [510, 310] width 196 height 26
click at [465, 118] on div "C#" at bounding box center [466, 122] width 36 height 86
click at [659, 306] on button "Next Note" at bounding box center [717, 310] width 196 height 26
click at [759, 159] on div "A#" at bounding box center [762, 154] width 13 height 13
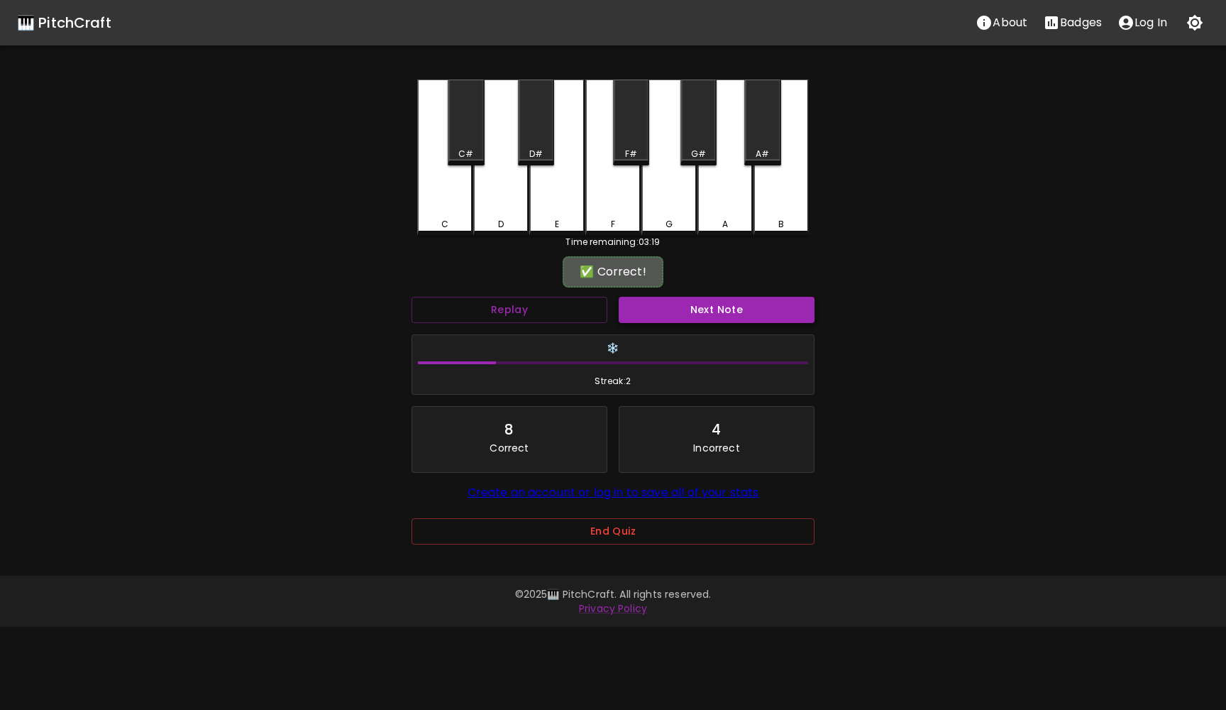
click at [700, 316] on button "Next Note" at bounding box center [717, 310] width 196 height 26
click at [471, 143] on div "C#" at bounding box center [466, 122] width 36 height 86
click at [678, 309] on button "Next Note" at bounding box center [717, 310] width 196 height 26
click at [534, 95] on div "D#" at bounding box center [536, 122] width 36 height 86
click at [666, 312] on button "Next Note" at bounding box center [717, 310] width 196 height 26
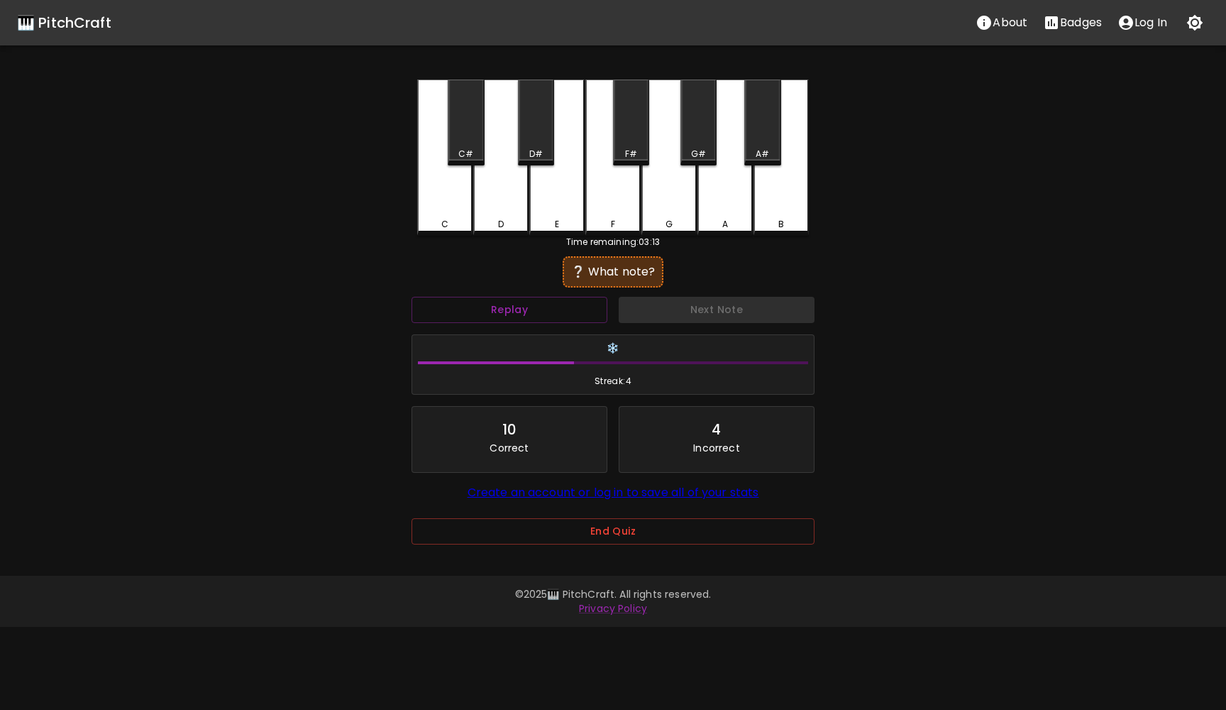
click at [509, 198] on div "D" at bounding box center [500, 157] width 55 height 156
click at [646, 313] on button "Next Note" at bounding box center [717, 310] width 196 height 26
click at [634, 148] on div "F#" at bounding box center [631, 154] width 12 height 13
click at [609, 196] on div "F" at bounding box center [612, 157] width 55 height 156
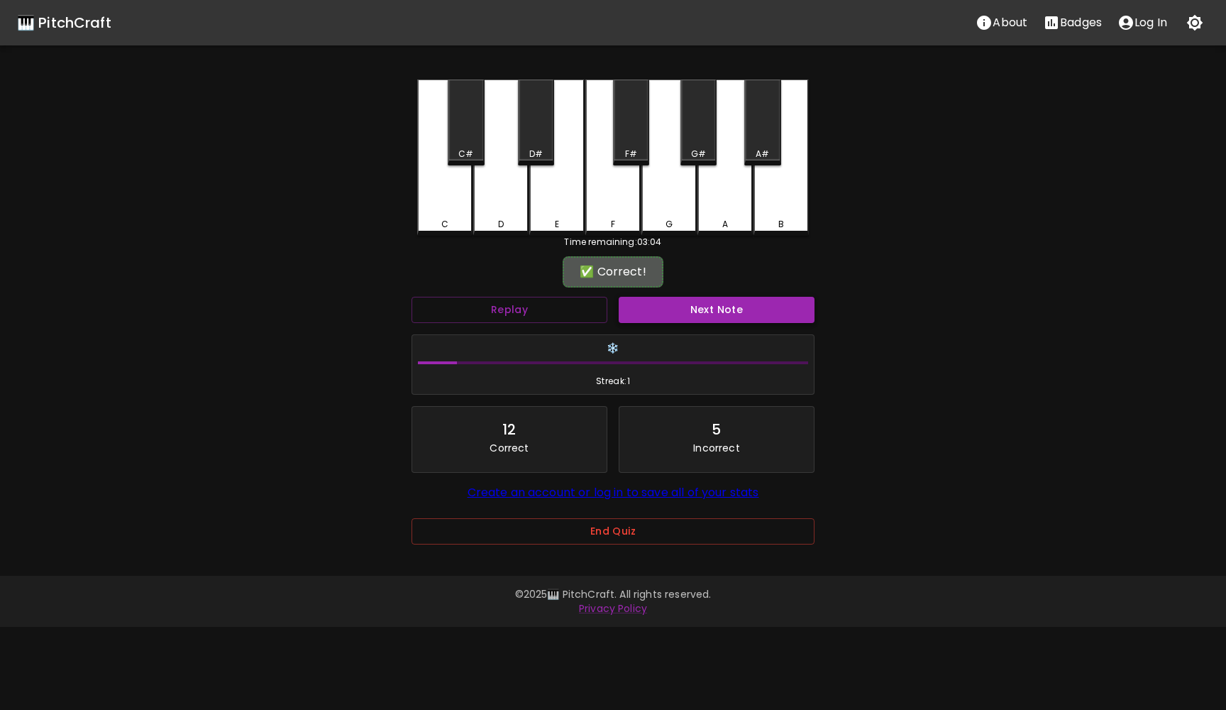
click at [666, 320] on button "Next Note" at bounding box center [717, 310] width 196 height 26
click at [676, 209] on div "G" at bounding box center [669, 157] width 55 height 156
click at [684, 303] on button "Next Note" at bounding box center [717, 310] width 196 height 26
click at [786, 222] on div "B" at bounding box center [781, 224] width 53 height 13
click at [724, 309] on button "Next Note" at bounding box center [717, 310] width 196 height 26
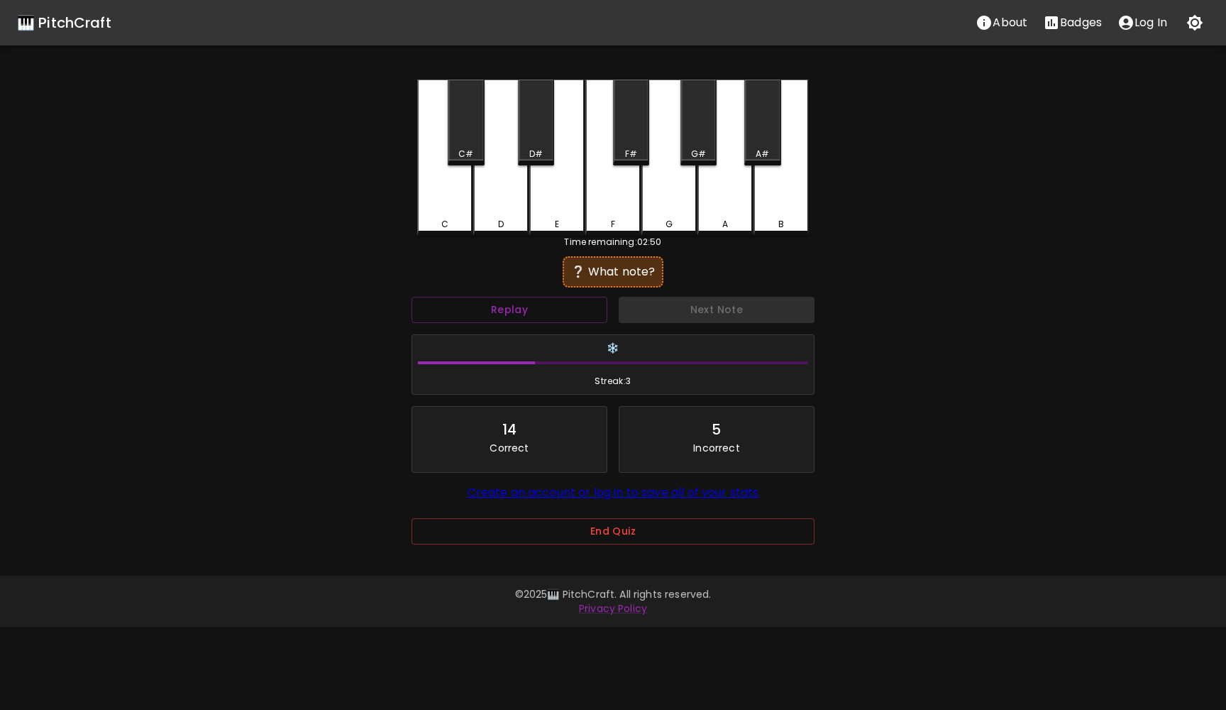
click at [456, 189] on div "C" at bounding box center [444, 157] width 55 height 156
click at [651, 308] on button "Next Note" at bounding box center [717, 310] width 196 height 26
click at [633, 124] on div "F#" at bounding box center [631, 122] width 36 height 86
click at [671, 313] on button "Next Note" at bounding box center [717, 310] width 196 height 26
click at [550, 192] on div "E" at bounding box center [556, 157] width 55 height 156
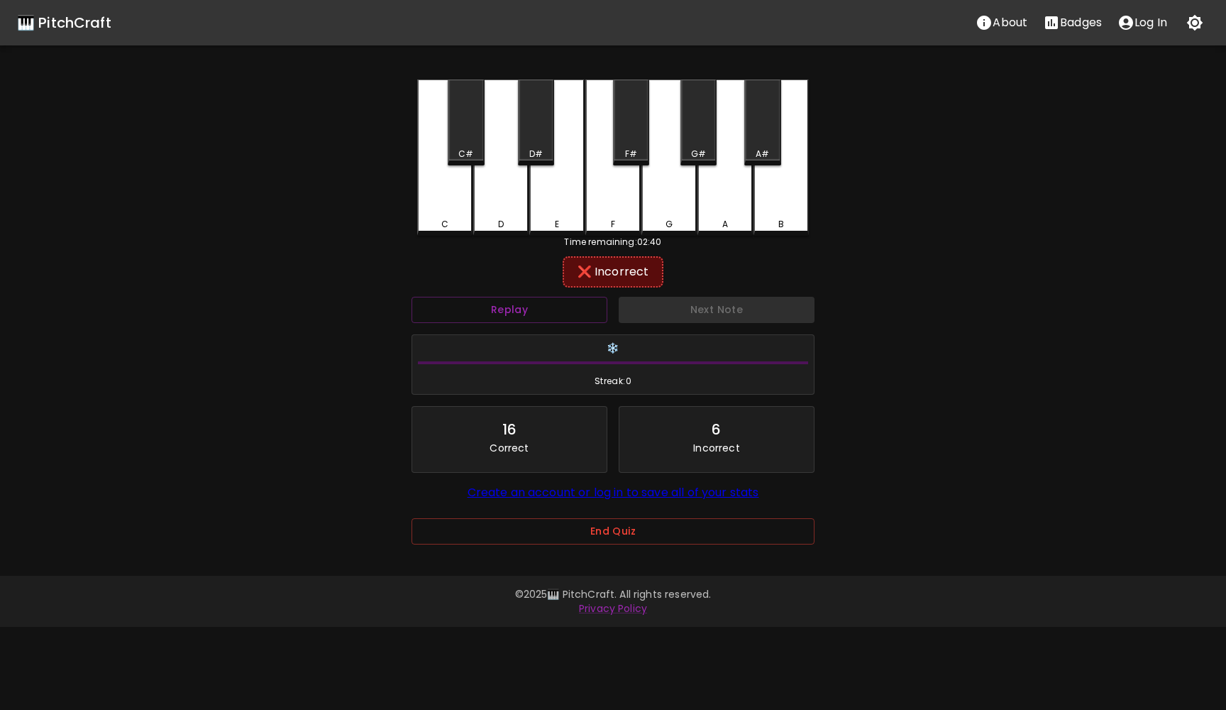
click at [610, 193] on div "F" at bounding box center [612, 157] width 55 height 156
click at [659, 309] on button "Next Note" at bounding box center [717, 310] width 196 height 26
click at [644, 126] on div "F#" at bounding box center [631, 122] width 36 height 86
click at [615, 197] on div "F" at bounding box center [612, 157] width 55 height 156
click at [556, 192] on div "E" at bounding box center [556, 157] width 55 height 156
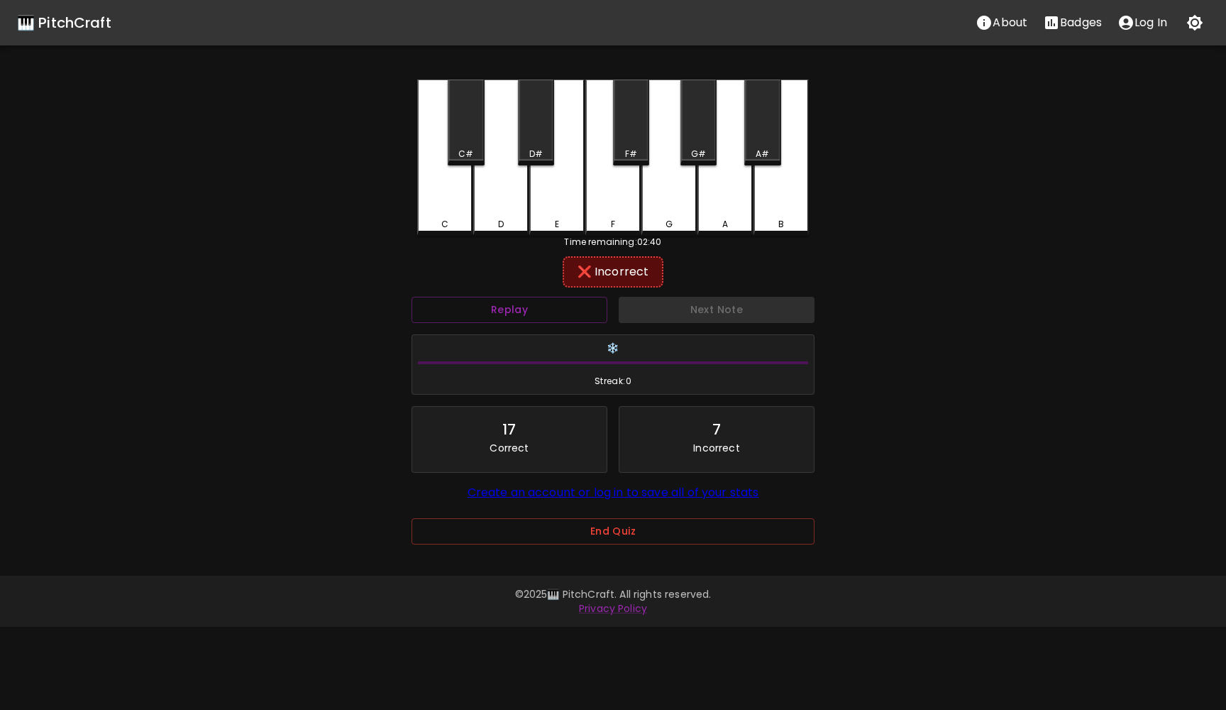
click at [657, 207] on div "G" at bounding box center [669, 157] width 55 height 156
click at [678, 307] on button "Next Note" at bounding box center [717, 310] width 196 height 26
click at [550, 122] on div "D#" at bounding box center [536, 122] width 36 height 86
click at [706, 321] on button "Next Note" at bounding box center [717, 310] width 196 height 26
click at [603, 183] on div "F" at bounding box center [612, 157] width 55 height 156
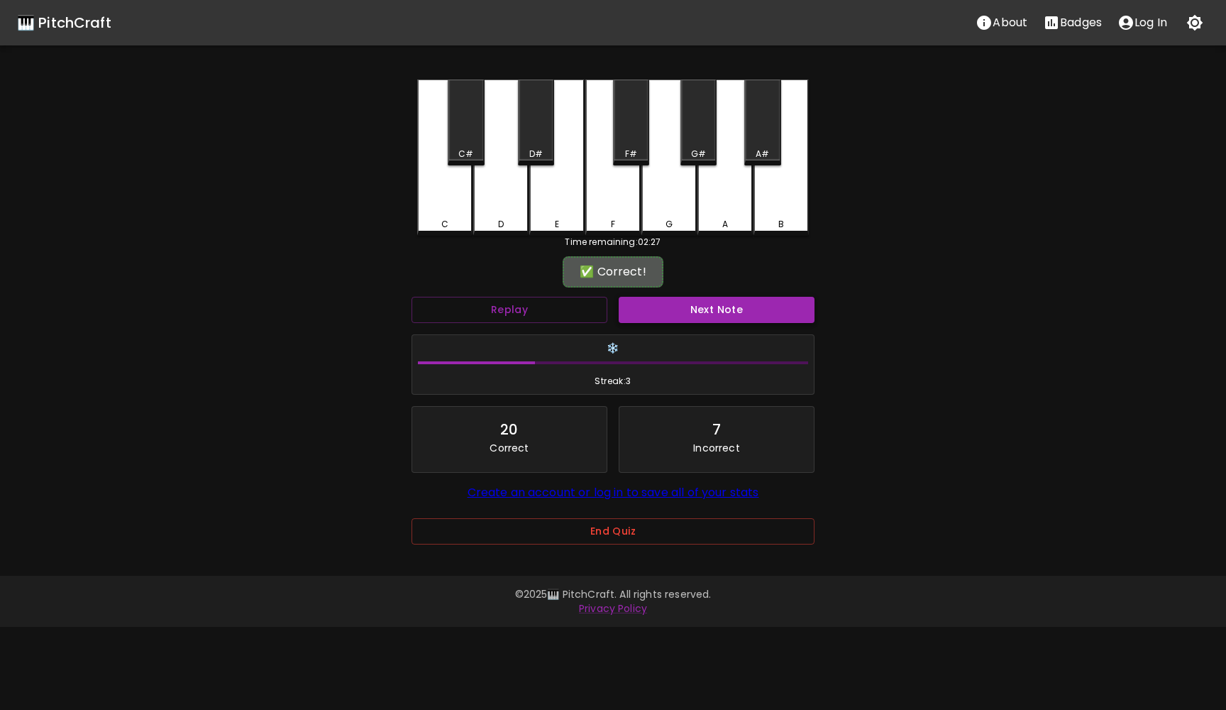
click at [643, 304] on button "Next Note" at bounding box center [717, 310] width 196 height 26
click at [454, 197] on div "C" at bounding box center [444, 157] width 55 height 156
click at [639, 305] on button "Next Note" at bounding box center [717, 310] width 196 height 26
click at [614, 206] on div "F" at bounding box center [612, 157] width 55 height 156
click at [634, 302] on button "Next Note" at bounding box center [717, 310] width 196 height 26
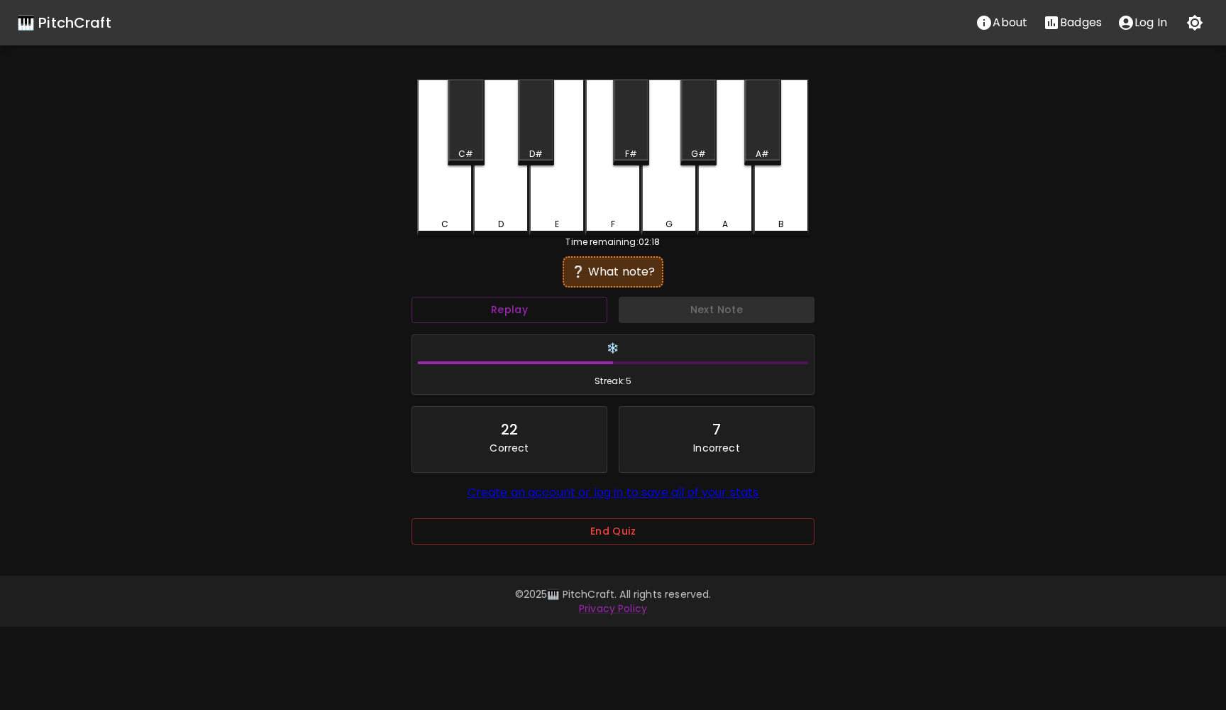
click at [775, 109] on div "A#" at bounding box center [762, 122] width 36 height 86
click at [696, 312] on button "Next Note" at bounding box center [717, 310] width 196 height 26
click at [628, 200] on div "F" at bounding box center [612, 157] width 55 height 156
click at [659, 203] on div "G" at bounding box center [669, 157] width 55 height 156
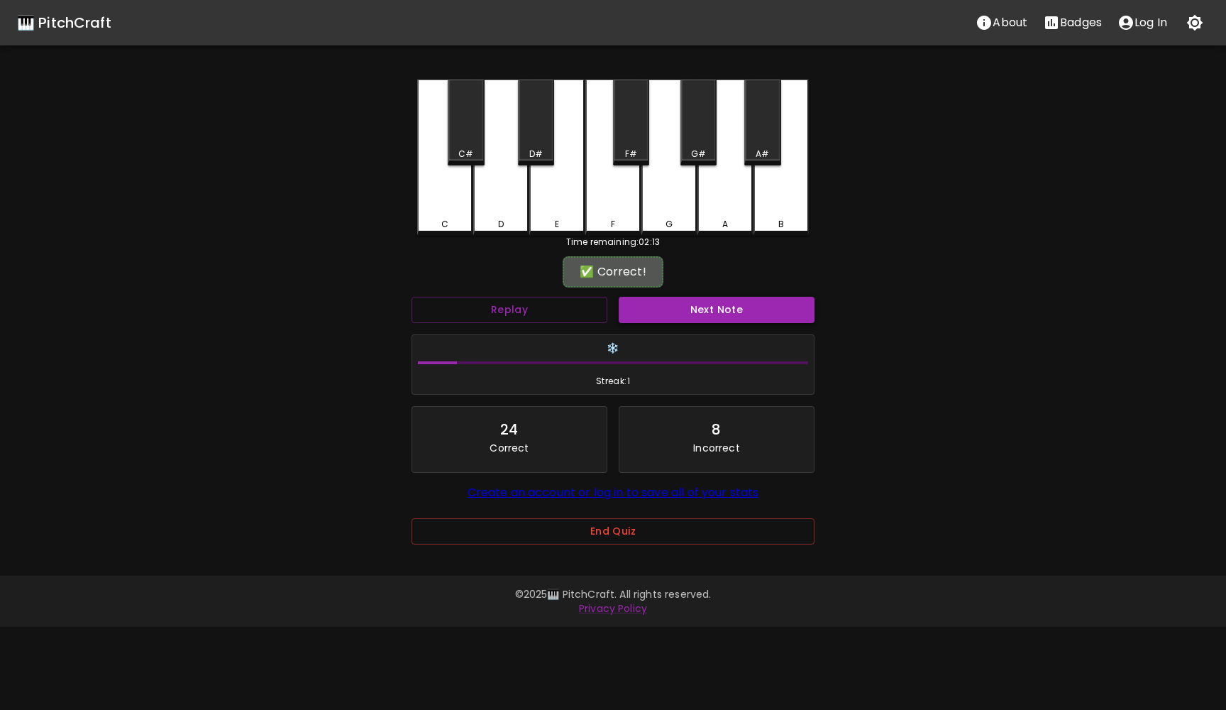
click at [668, 309] on button "Next Note" at bounding box center [717, 310] width 196 height 26
click at [766, 126] on div "A#" at bounding box center [762, 122] width 36 height 86
click at [692, 324] on div "Next Note" at bounding box center [716, 310] width 207 height 38
click at [691, 303] on button "Next Note" at bounding box center [717, 310] width 196 height 26
click at [727, 189] on div "A" at bounding box center [725, 157] width 55 height 156
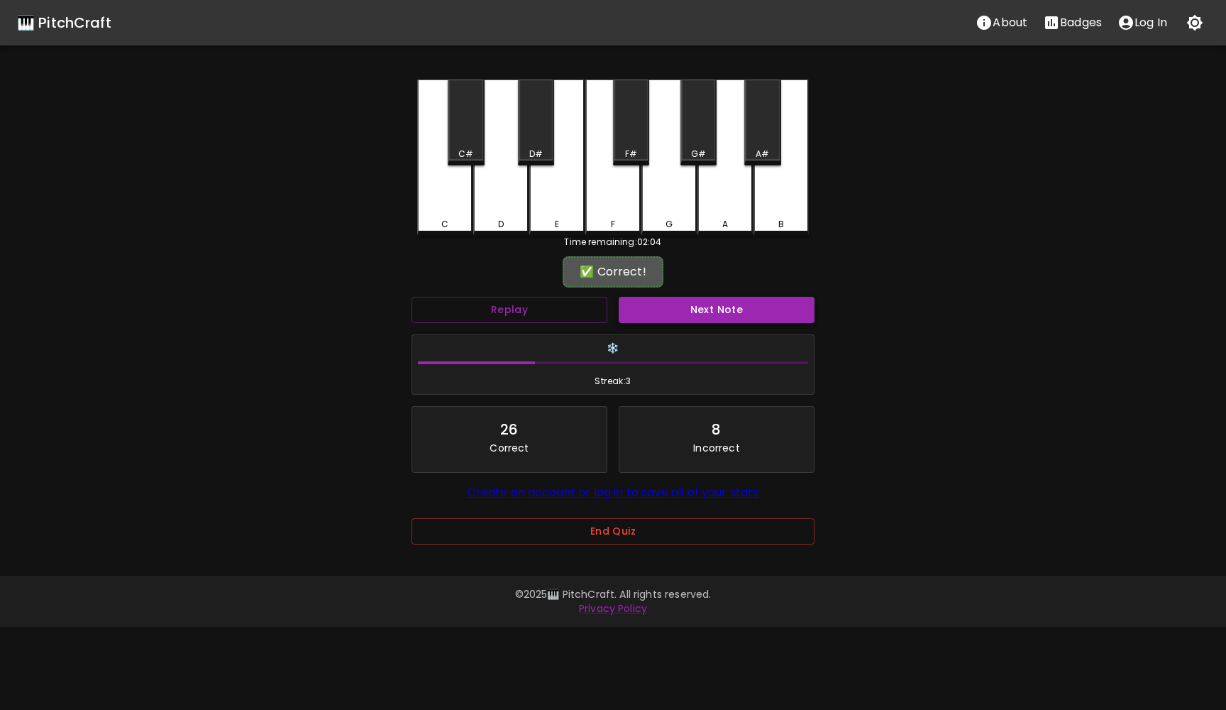
click at [671, 314] on button "Next Note" at bounding box center [717, 310] width 196 height 26
click at [671, 314] on div "Next Note" at bounding box center [716, 310] width 207 height 38
click at [556, 302] on button "Replay" at bounding box center [510, 310] width 196 height 26
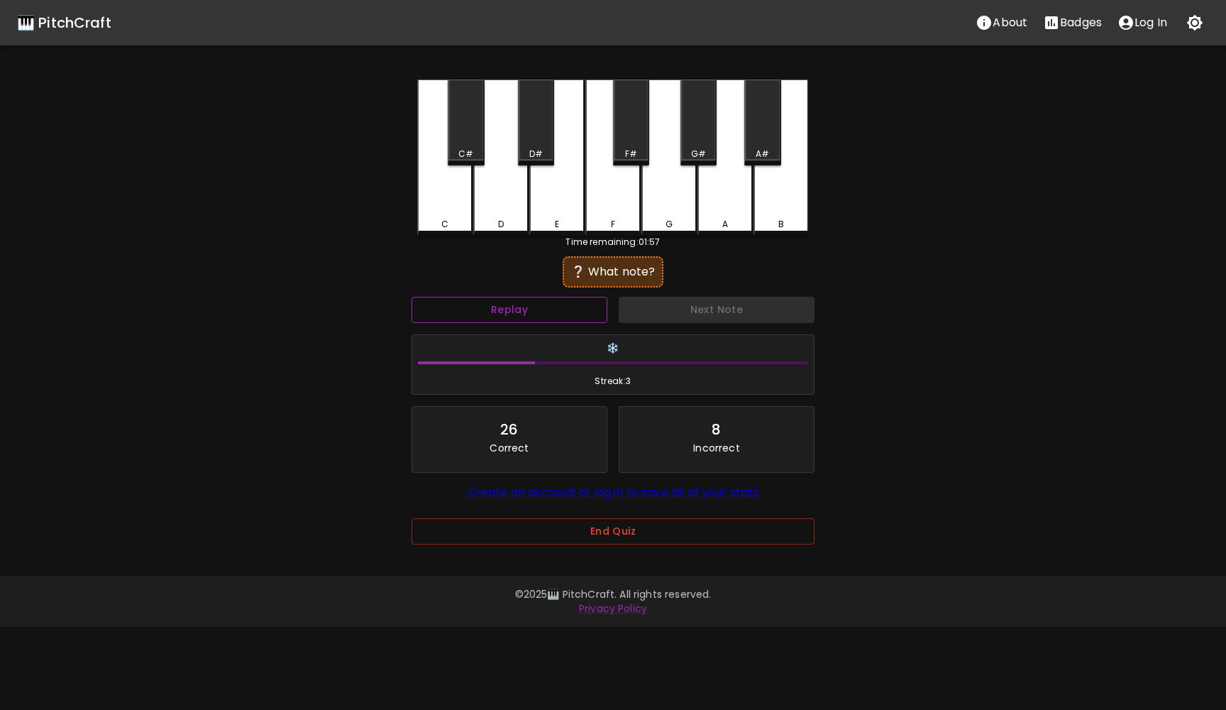
click at [556, 302] on button "Replay" at bounding box center [510, 310] width 196 height 26
click at [699, 136] on div "G#" at bounding box center [699, 122] width 36 height 86
click at [661, 304] on button "Next Note" at bounding box center [717, 310] width 196 height 26
click at [770, 133] on div "A#" at bounding box center [762, 122] width 36 height 86
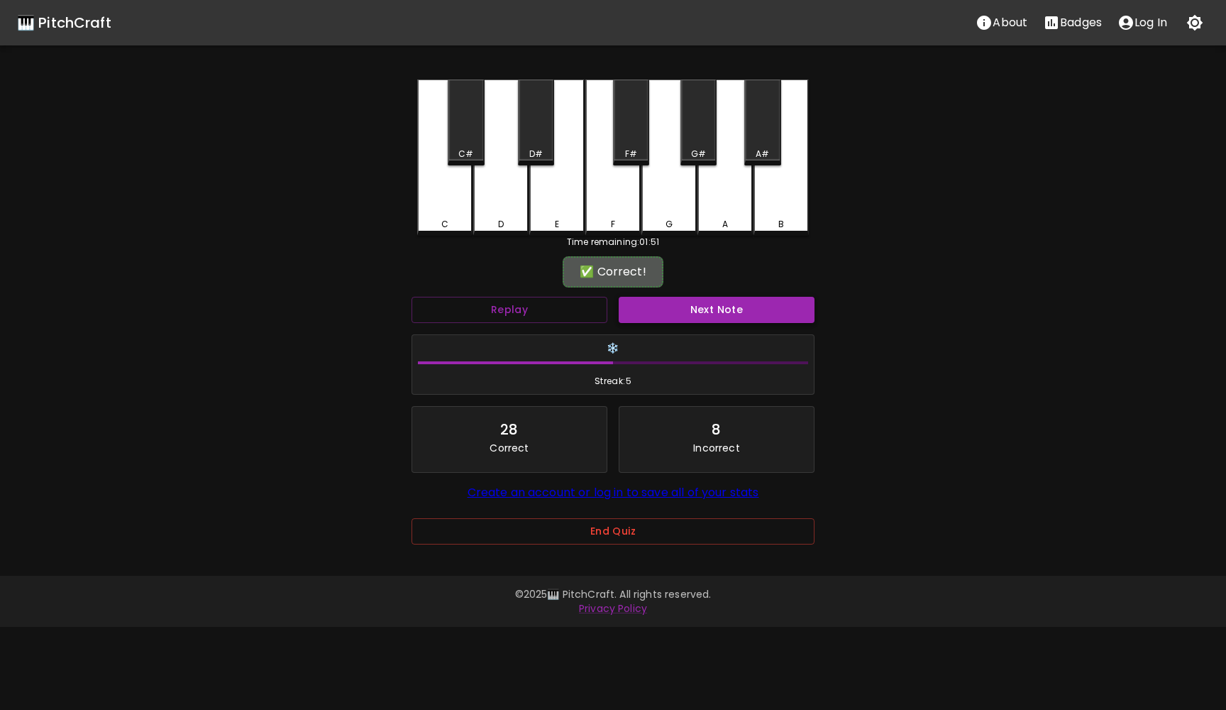
click at [712, 302] on button "Next Note" at bounding box center [717, 310] width 196 height 26
click at [446, 204] on div "C" at bounding box center [444, 157] width 55 height 156
click at [668, 312] on button "Next Note" at bounding box center [717, 310] width 196 height 26
click at [662, 216] on div "G" at bounding box center [669, 157] width 55 height 156
click at [664, 314] on button "Next Note" at bounding box center [717, 310] width 196 height 26
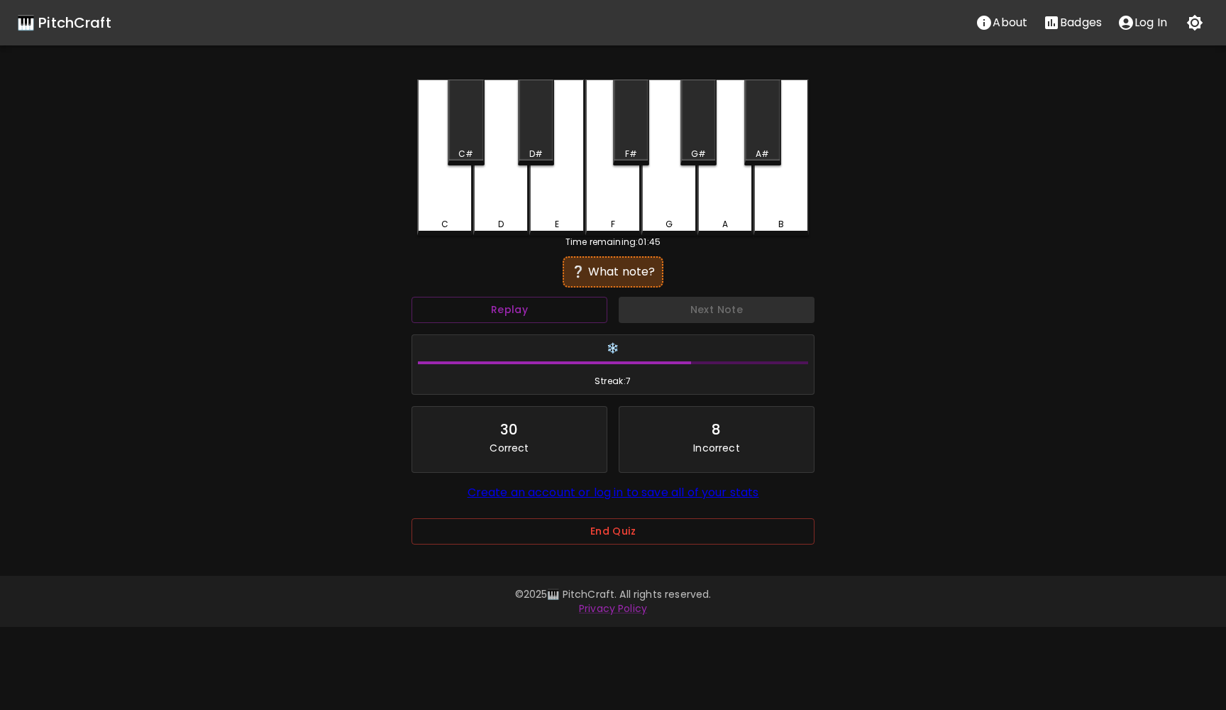
click at [664, 314] on div "Next Note" at bounding box center [716, 310] width 207 height 38
click at [558, 309] on button "Replay" at bounding box center [510, 310] width 196 height 26
click at [694, 121] on div "G#" at bounding box center [699, 122] width 36 height 86
click at [638, 141] on div "F#" at bounding box center [631, 122] width 36 height 86
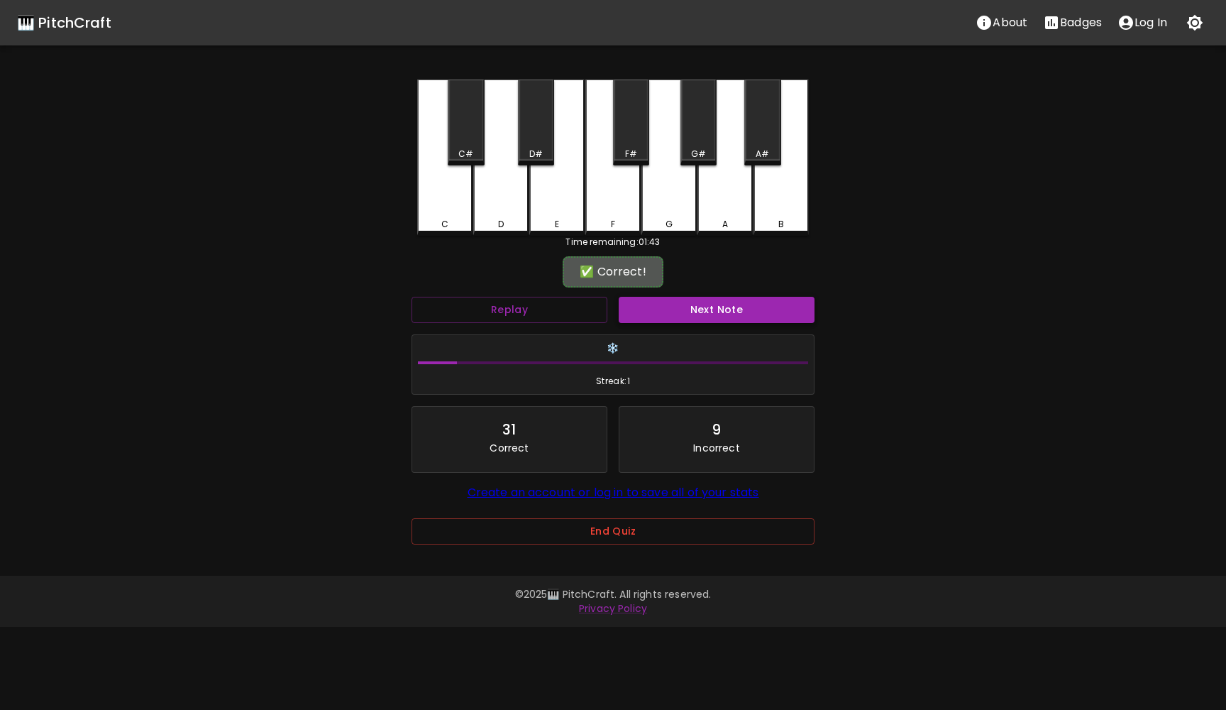
click at [645, 315] on button "Next Note" at bounding box center [717, 310] width 196 height 26
click at [761, 142] on div "A#" at bounding box center [762, 122] width 36 height 86
click at [681, 304] on button "Next Note" at bounding box center [717, 310] width 196 height 26
click at [734, 173] on div "A" at bounding box center [725, 157] width 55 height 156
click at [695, 128] on div "G#" at bounding box center [699, 122] width 36 height 86
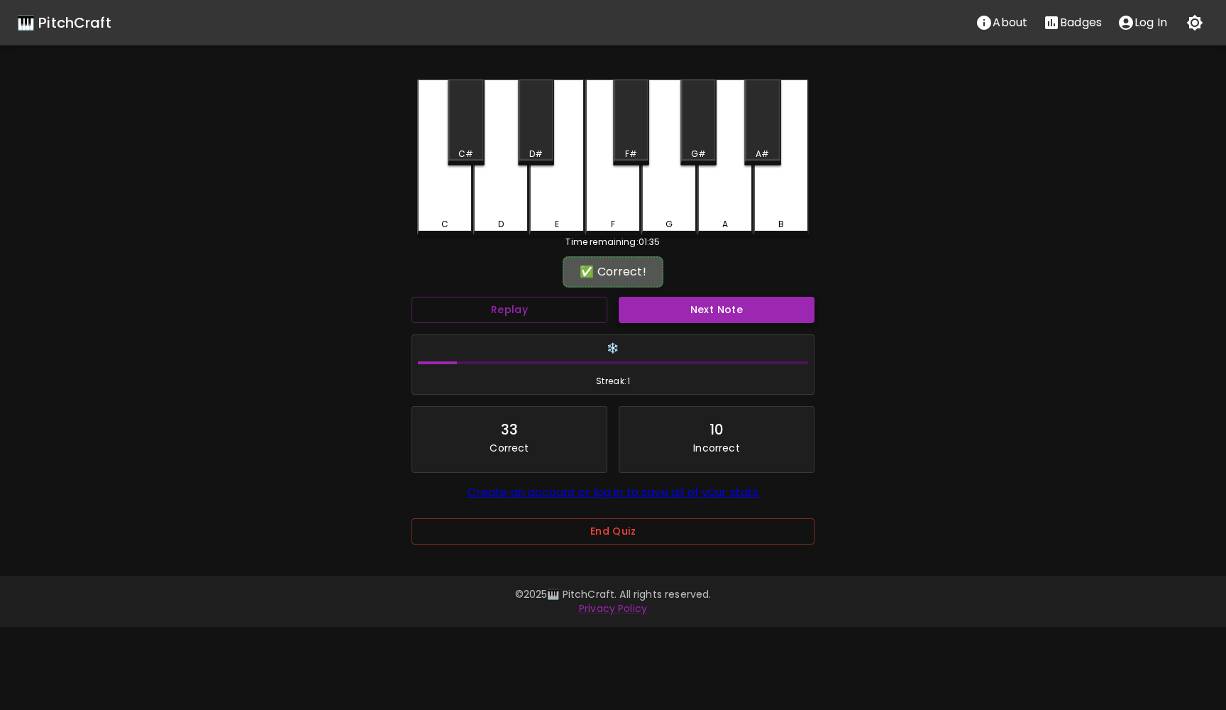
click at [715, 306] on button "Next Note" at bounding box center [717, 310] width 196 height 26
click at [546, 204] on div "E" at bounding box center [556, 157] width 55 height 156
click at [647, 315] on button "Next Note" at bounding box center [717, 310] width 196 height 26
click at [759, 183] on div "B" at bounding box center [781, 157] width 55 height 156
click at [674, 312] on button "Next Note" at bounding box center [717, 310] width 196 height 26
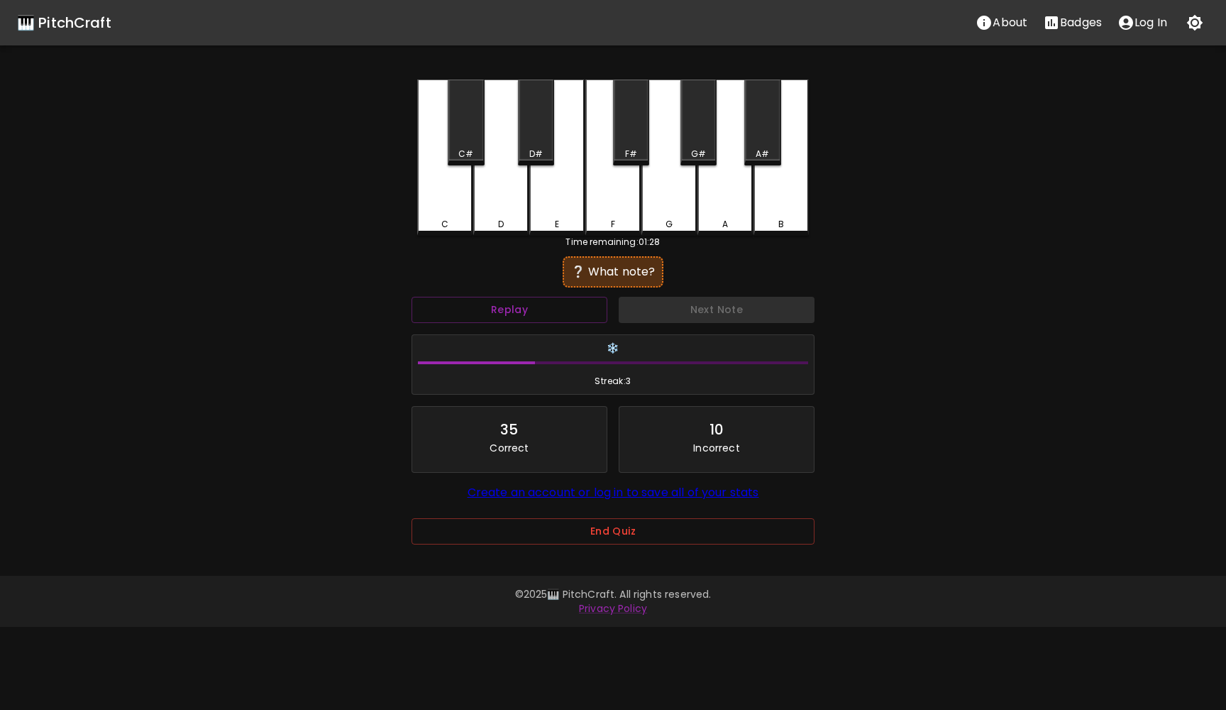
click at [463, 218] on div "C" at bounding box center [445, 224] width 53 height 13
click at [631, 305] on button "Next Note" at bounding box center [717, 310] width 196 height 26
click at [451, 187] on div "C" at bounding box center [444, 157] width 55 height 156
click at [654, 308] on button "Next Note" at bounding box center [717, 310] width 196 height 26
click at [646, 196] on div "G" at bounding box center [669, 157] width 55 height 156
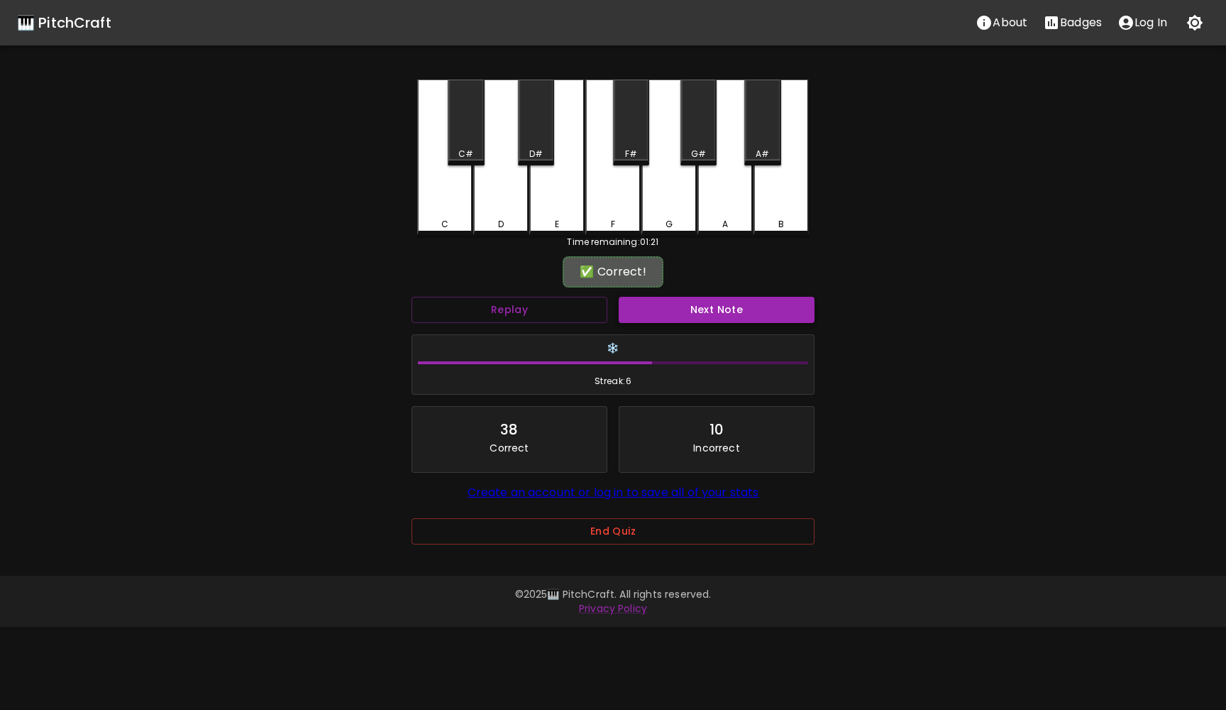
click at [655, 309] on button "Next Note" at bounding box center [717, 310] width 196 height 26
click at [727, 164] on div "A" at bounding box center [725, 157] width 55 height 156
click at [717, 306] on button "Next Note" at bounding box center [717, 310] width 196 height 26
click at [554, 185] on div "E" at bounding box center [556, 157] width 55 height 156
click at [646, 321] on button "Next Note" at bounding box center [717, 310] width 196 height 26
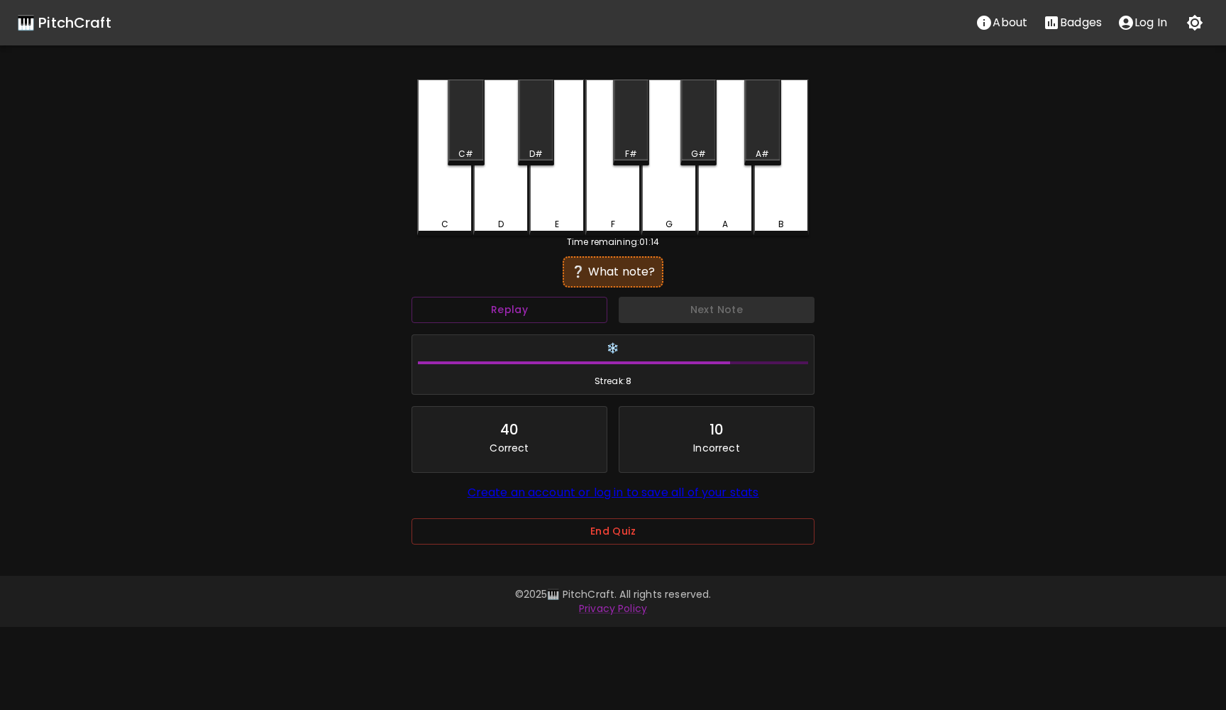
click at [530, 120] on div "D#" at bounding box center [536, 122] width 36 height 86
click at [635, 308] on button "Next Note" at bounding box center [717, 310] width 196 height 26
click at [749, 204] on div "A" at bounding box center [725, 157] width 55 height 156
click at [767, 206] on div "B" at bounding box center [781, 157] width 55 height 156
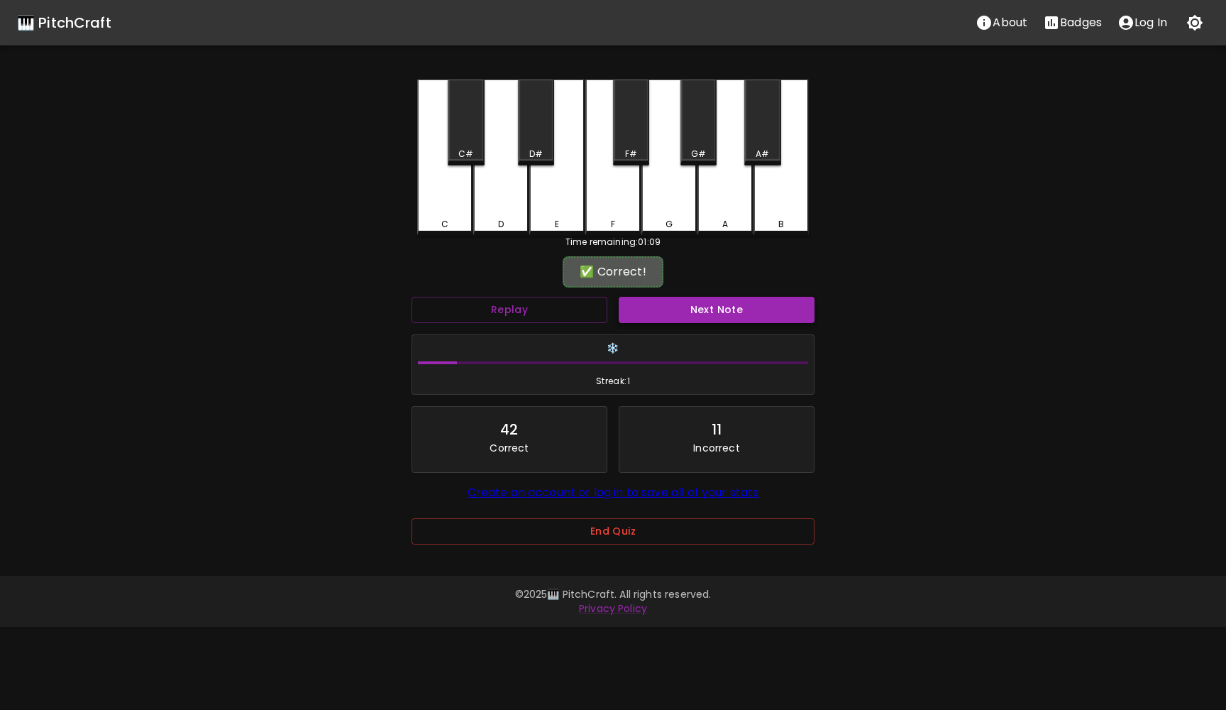
click at [724, 307] on button "Next Note" at bounding box center [717, 310] width 196 height 26
click at [505, 189] on div "D" at bounding box center [500, 157] width 55 height 156
click at [622, 299] on button "Next Note" at bounding box center [717, 310] width 196 height 26
click at [505, 177] on div "D" at bounding box center [500, 157] width 55 height 156
click at [635, 314] on button "Next Note" at bounding box center [717, 310] width 196 height 26
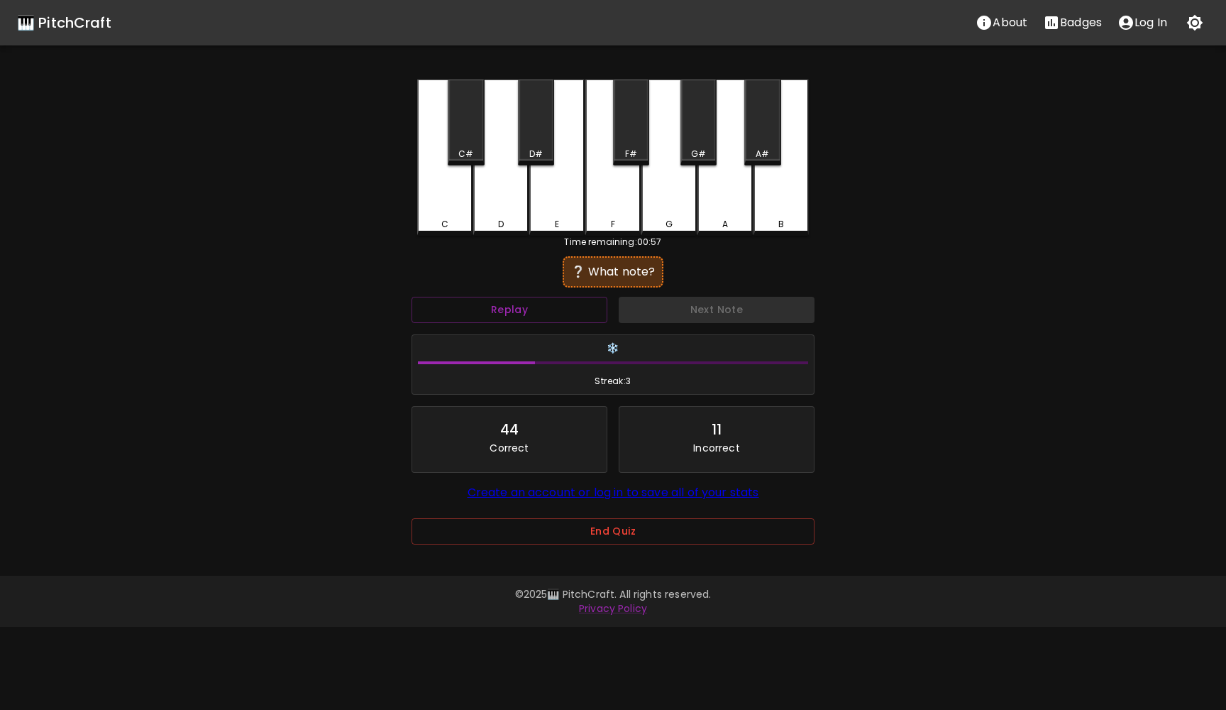
click at [765, 127] on div "A#" at bounding box center [762, 122] width 36 height 86
click at [725, 123] on div "A" at bounding box center [725, 157] width 55 height 156
click at [699, 121] on div "G#" at bounding box center [699, 122] width 36 height 86
click at [714, 302] on button "Next Note" at bounding box center [717, 310] width 196 height 26
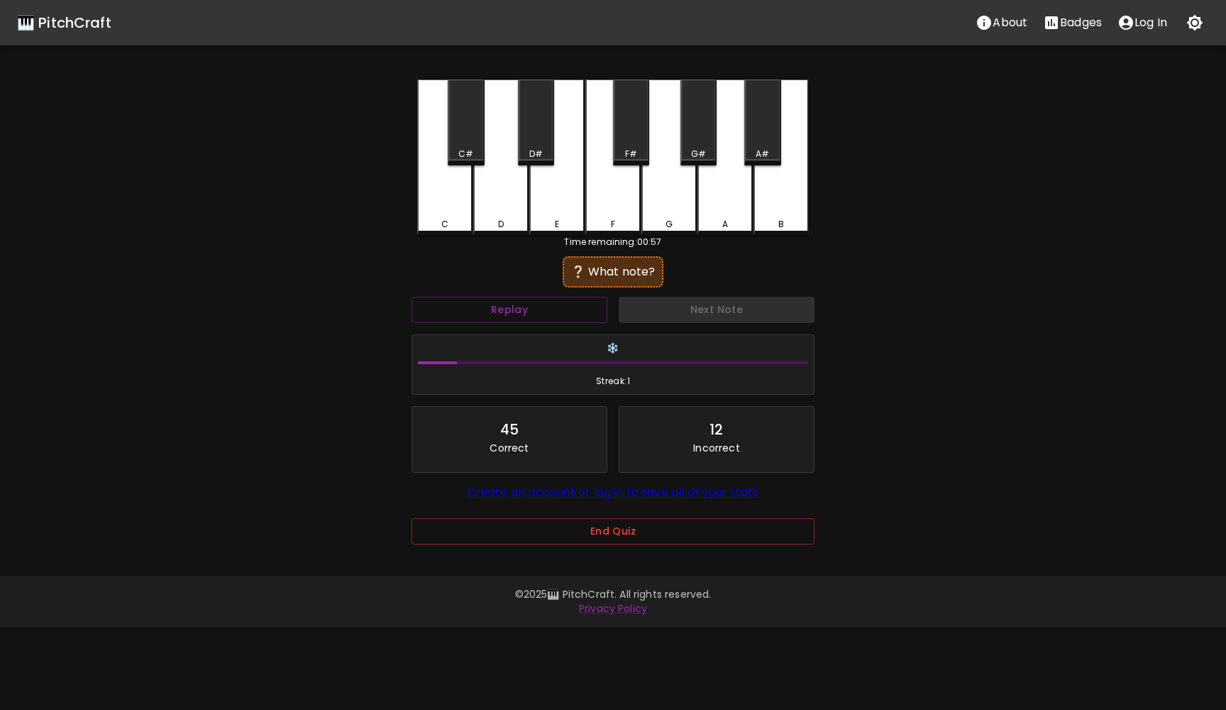
click at [710, 125] on div "G#" at bounding box center [699, 122] width 36 height 86
click at [714, 297] on button "Next Note" at bounding box center [717, 310] width 196 height 26
click at [512, 199] on div "D" at bounding box center [500, 157] width 55 height 156
click at [459, 116] on div "C#" at bounding box center [466, 122] width 36 height 86
click at [706, 307] on button "Next Note" at bounding box center [717, 310] width 196 height 26
